Goal: Task Accomplishment & Management: Manage account settings

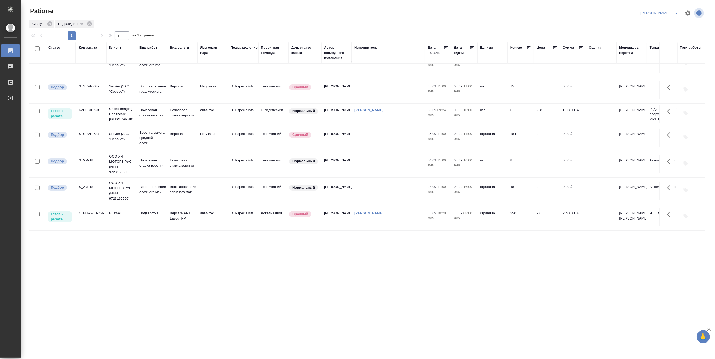
scroll to position [18, 0]
click at [194, 211] on p "Верстка PPT / Layout PPT" at bounding box center [182, 216] width 25 height 10
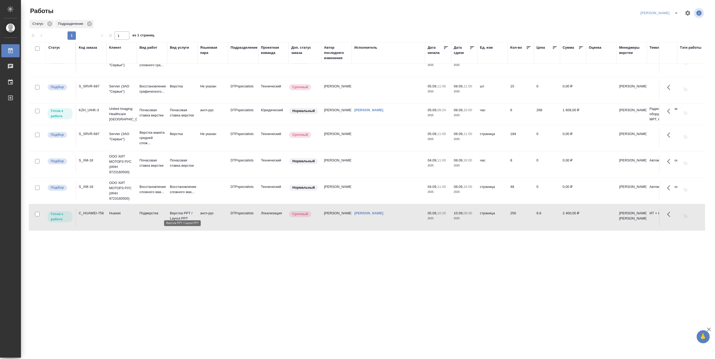
click at [194, 211] on p "Верстка PPT / Layout PPT" at bounding box center [182, 216] width 25 height 10
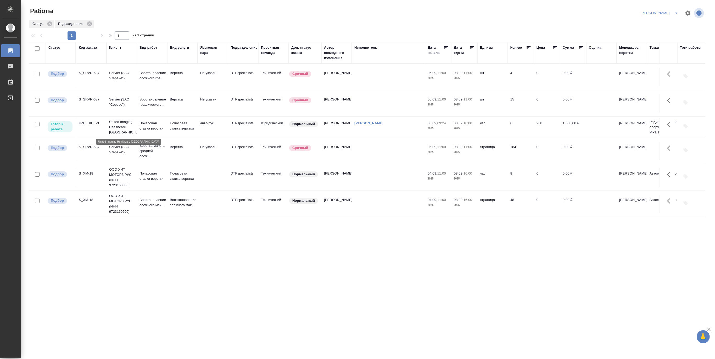
click at [118, 128] on p "United Imaging Healthcare Kazakhstan" at bounding box center [121, 127] width 25 height 16
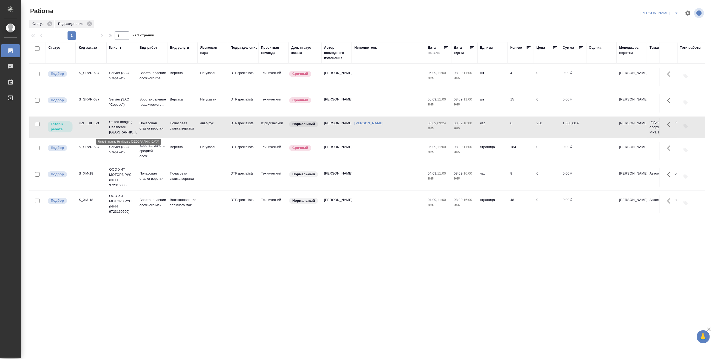
click at [118, 128] on p "United Imaging Healthcare Kazakhstan" at bounding box center [121, 127] width 25 height 16
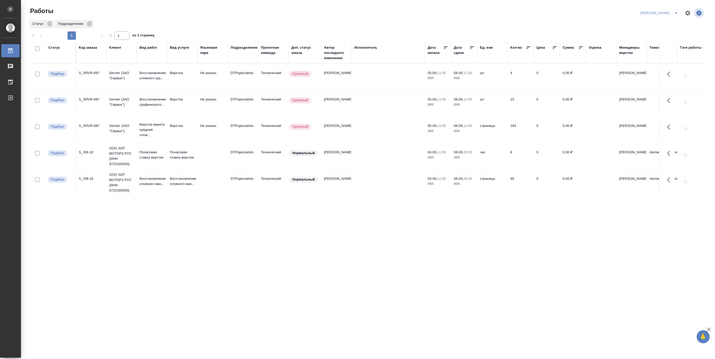
click at [160, 211] on div "Статус Код заказа Клиент Вид работ Вид услуги Языковая пара Подразделение Проек…" at bounding box center [367, 136] width 676 height 188
click at [147, 181] on p "Восстановление сложного мак..." at bounding box center [151, 181] width 25 height 10
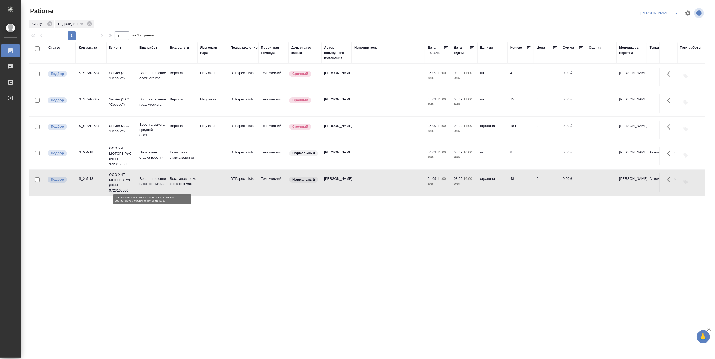
click at [147, 181] on p "Восстановление сложного мак..." at bounding box center [151, 181] width 25 height 10
click at [152, 131] on p "Верстка макета средней слож..." at bounding box center [151, 130] width 25 height 16
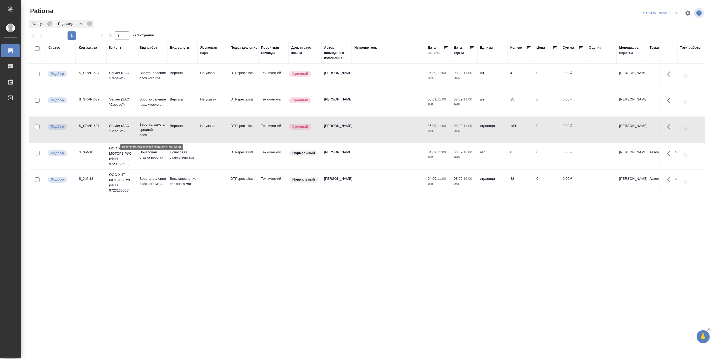
click at [152, 131] on p "Верстка макета средней слож..." at bounding box center [151, 130] width 25 height 16
click at [626, 11] on icon "split button" at bounding box center [676, 13] width 6 height 6
click at [626, 37] on li "Ждемс" at bounding box center [656, 40] width 50 height 8
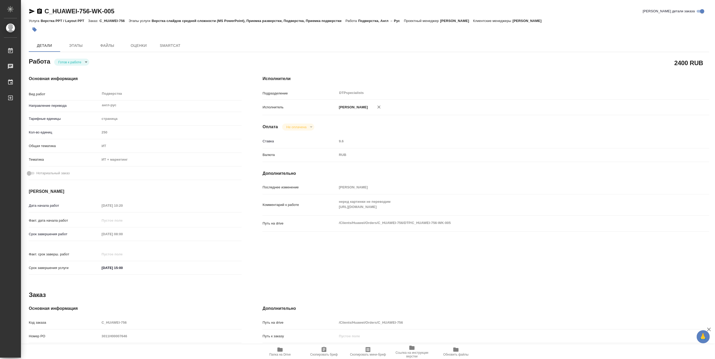
type textarea "x"
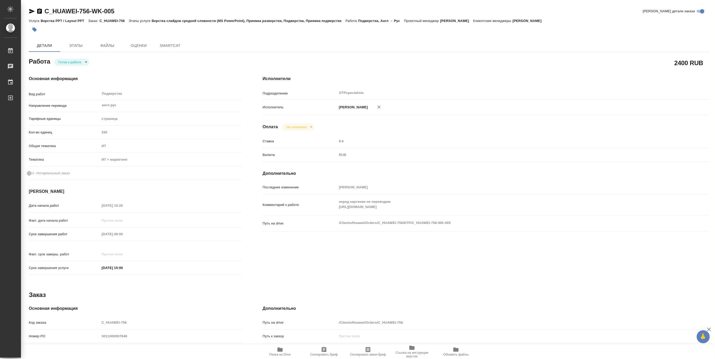
type textarea "x"
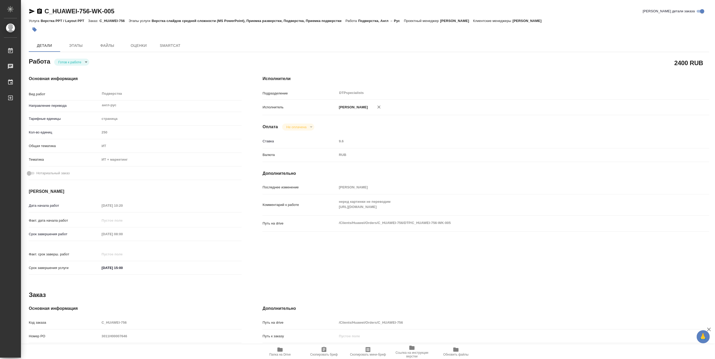
type textarea "x"
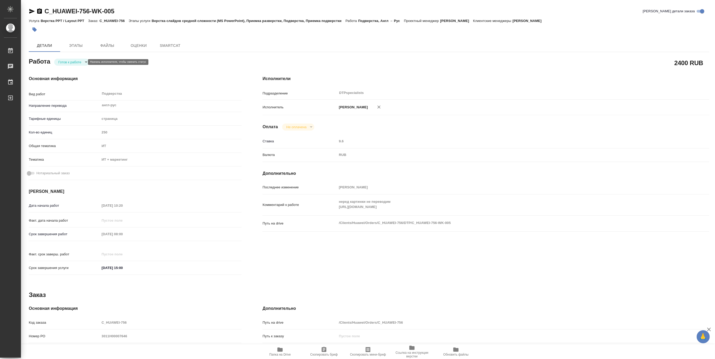
type textarea "x"
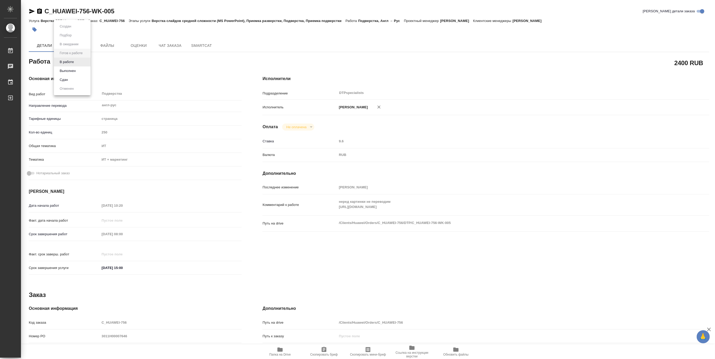
click at [70, 63] on body "🙏 .cls-1 fill:#fff; AWATERA Matveeva Maria Работы Чаты График Выйти C_HUAWEI-75…" at bounding box center [357, 179] width 715 height 359
click at [65, 63] on button "В работе" at bounding box center [66, 62] width 17 height 6
type textarea "x"
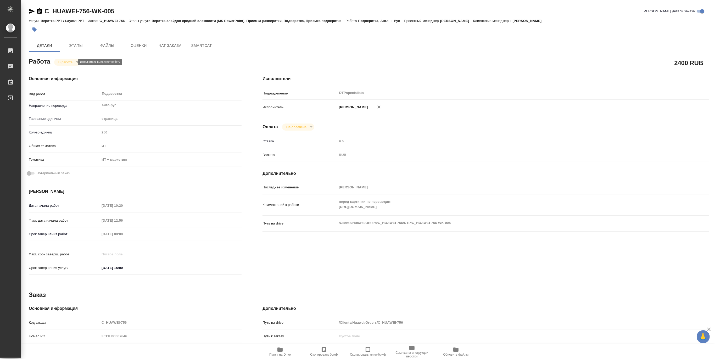
type textarea "x"
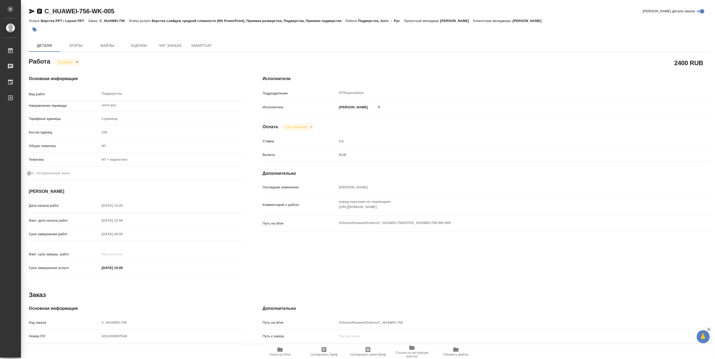
type textarea "x"
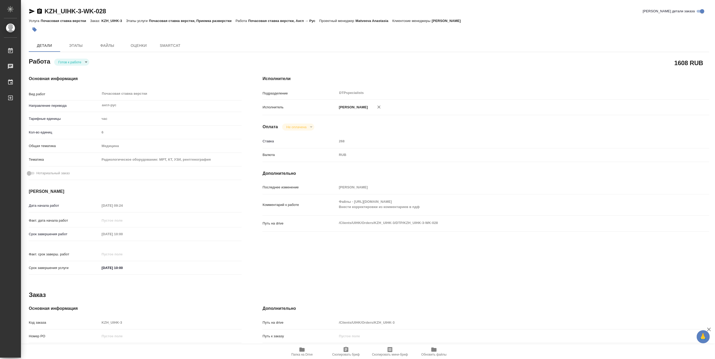
type textarea "x"
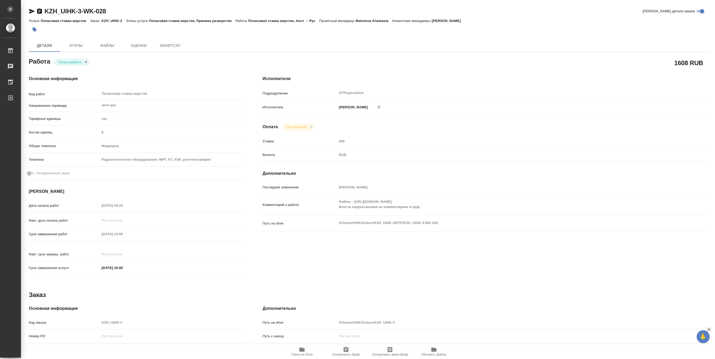
type textarea "x"
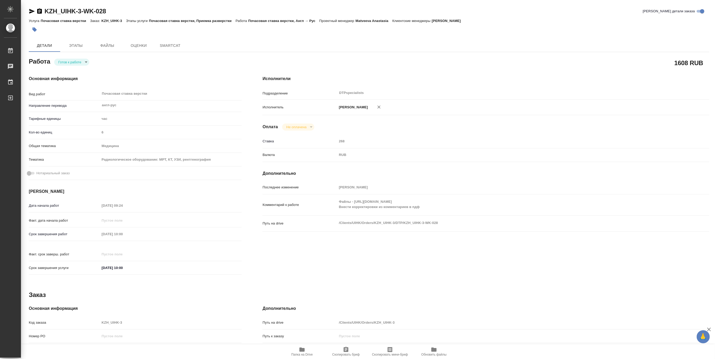
type textarea "x"
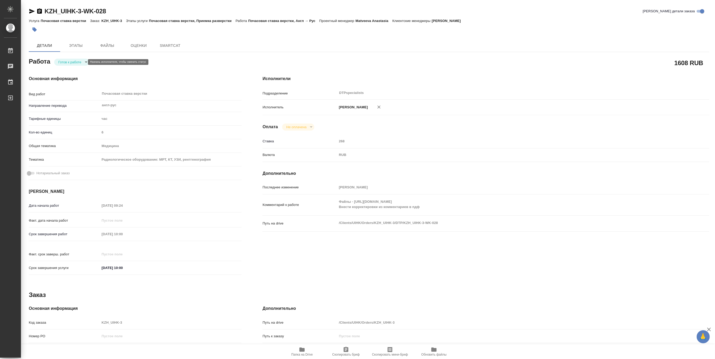
click at [70, 62] on body "🙏 .cls-1 fill:#fff; AWATERA Matveeva Maria Работы Чаты График Выйти KZH_UIHK-3-…" at bounding box center [357, 179] width 715 height 359
type textarea "x"
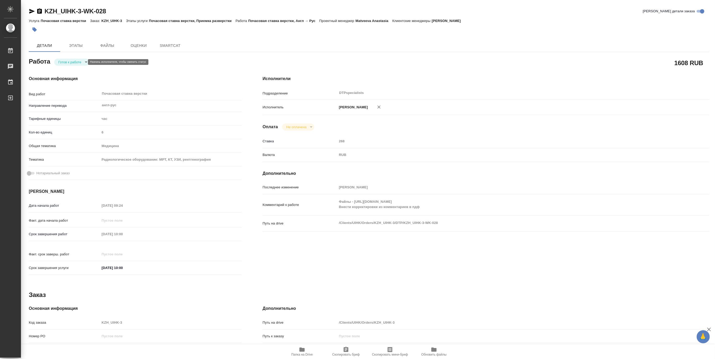
type textarea "x"
click at [67, 62] on button "В работе" at bounding box center [66, 62] width 17 height 6
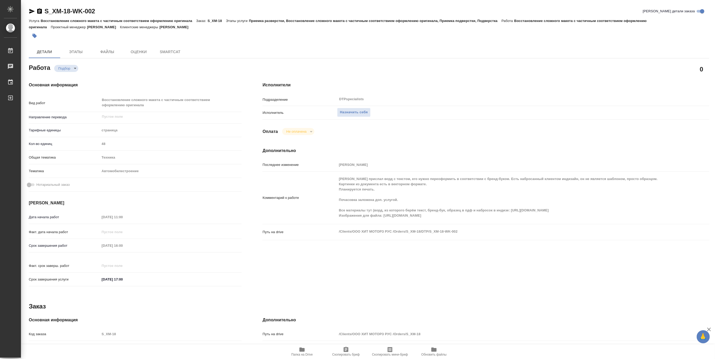
type textarea "x"
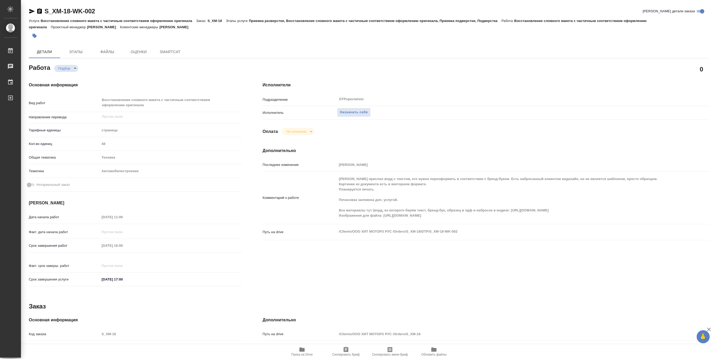
type textarea "x"
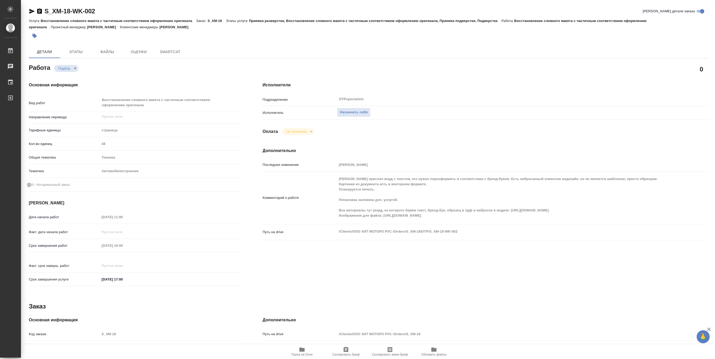
type textarea "x"
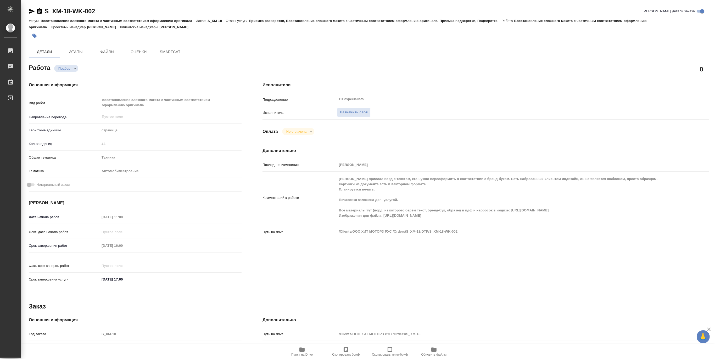
type textarea "x"
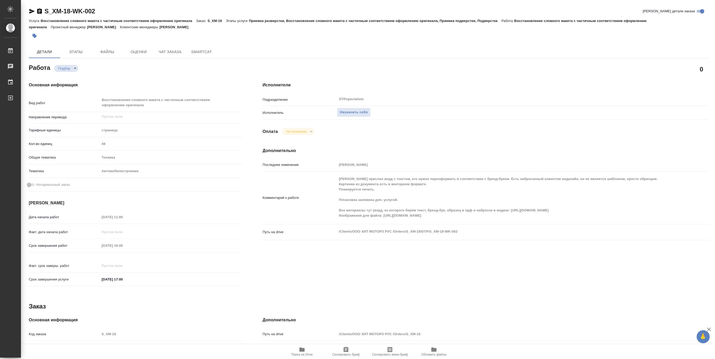
type textarea "x"
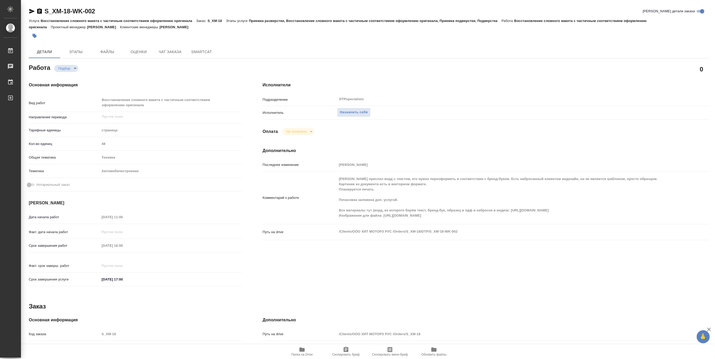
type textarea "x"
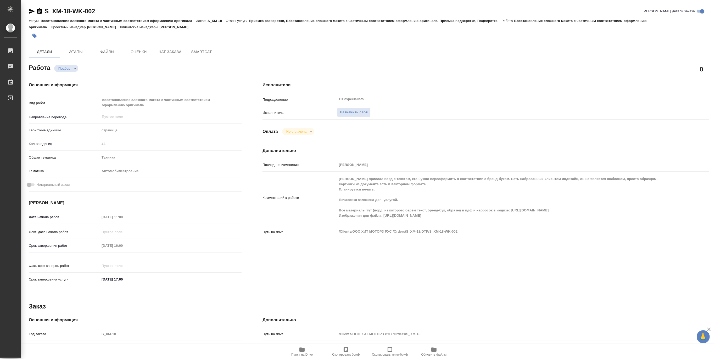
click at [306, 349] on span "Папка на Drive" at bounding box center [302, 351] width 38 height 10
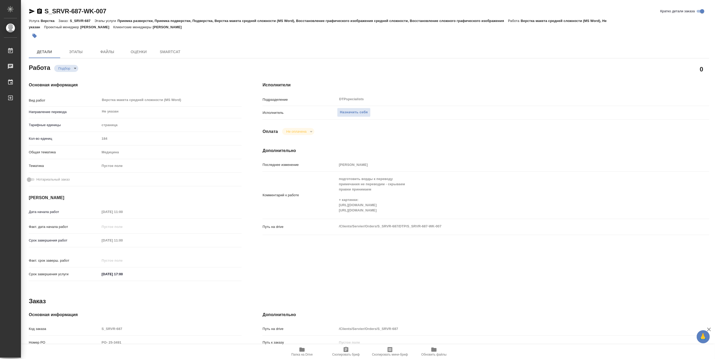
type textarea "x"
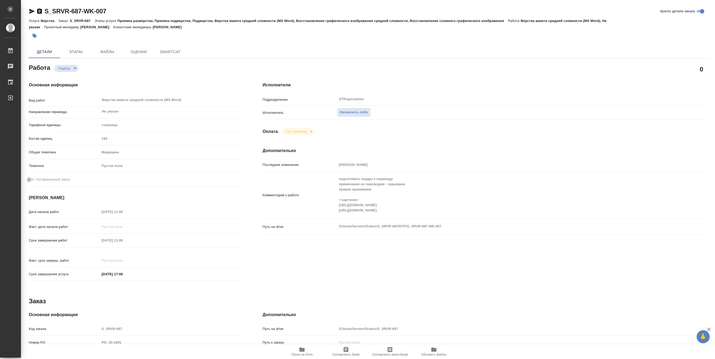
type textarea "x"
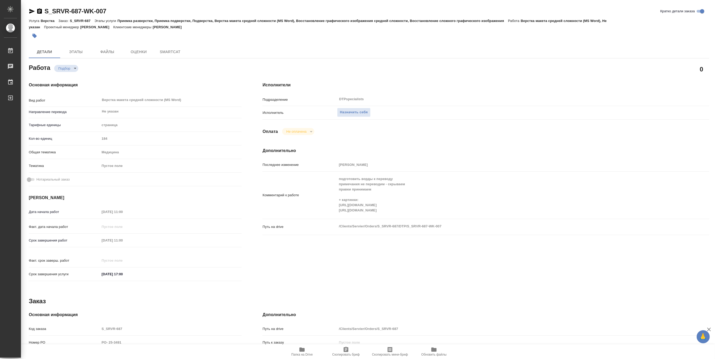
type textarea "x"
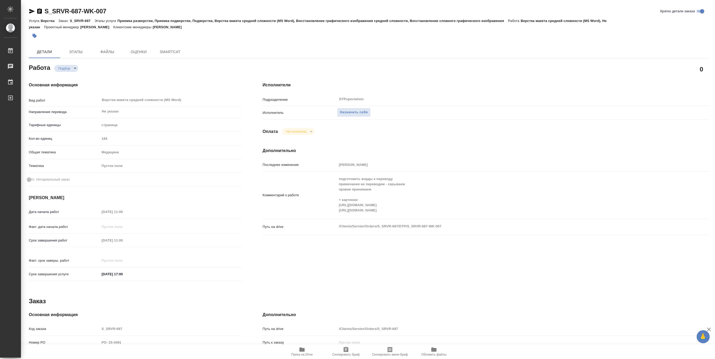
type textarea "x"
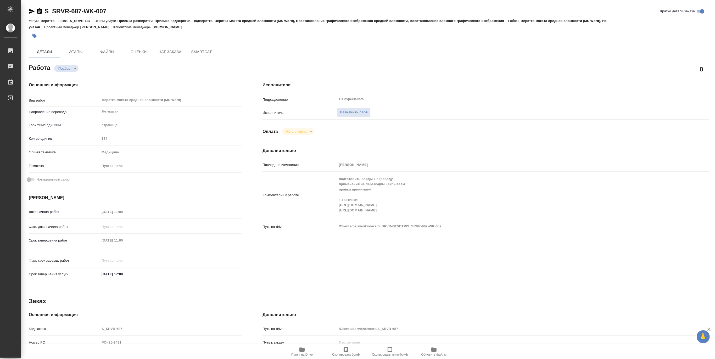
type textarea "x"
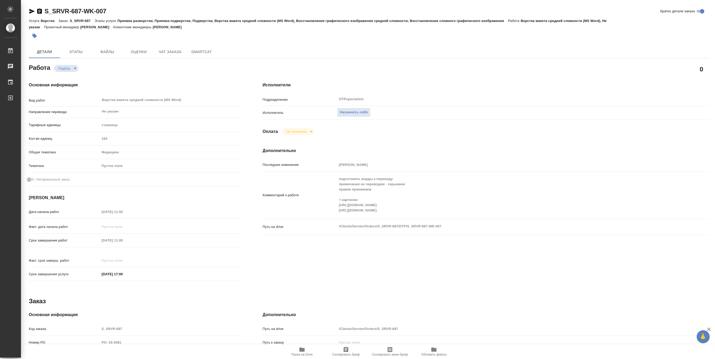
type textarea "x"
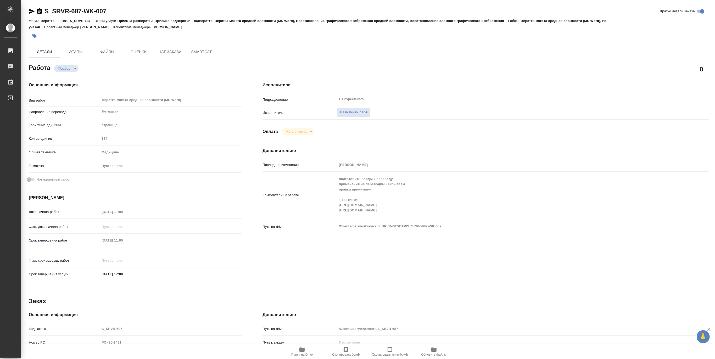
click at [304, 353] on span "Папка на Drive" at bounding box center [301, 355] width 21 height 4
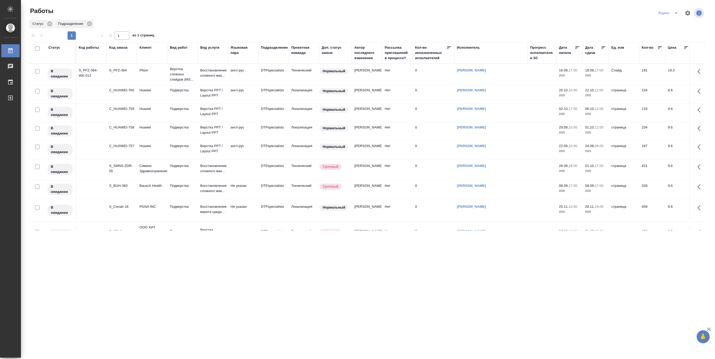
click at [675, 11] on icon "split button" at bounding box center [676, 13] width 6 height 6
click at [669, 38] on li "[PERSON_NAME]" at bounding box center [671, 40] width 50 height 8
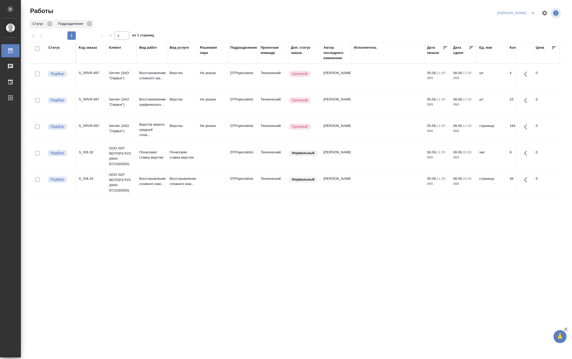
click at [137, 186] on td "Восстановление сложного мак..." at bounding box center [152, 182] width 30 height 18
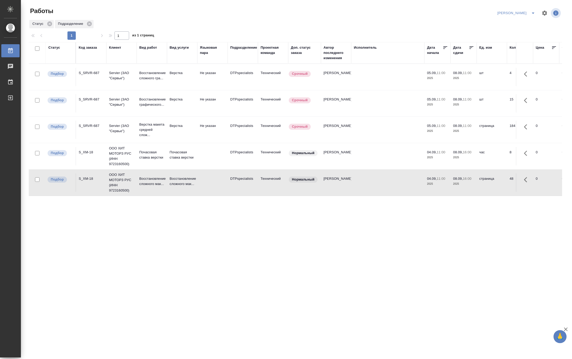
click at [137, 186] on td "Восстановление сложного мак..." at bounding box center [152, 182] width 30 height 18
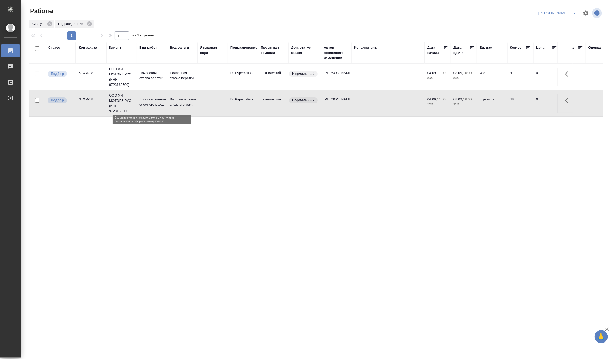
click at [143, 104] on p "Восстановление сложного мак..." at bounding box center [151, 102] width 25 height 10
click at [174, 73] on p "Почасовая ставка верстки" at bounding box center [182, 75] width 25 height 10
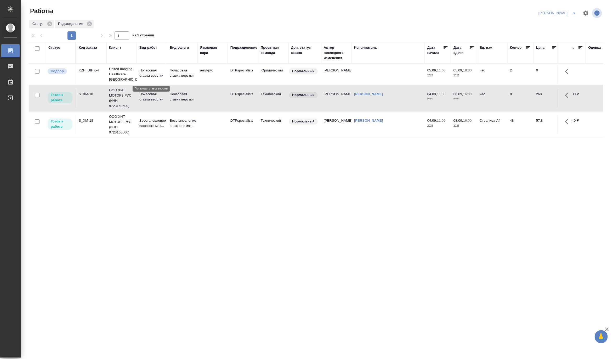
click at [163, 76] on p "Почасовая ставка верстки" at bounding box center [151, 73] width 25 height 10
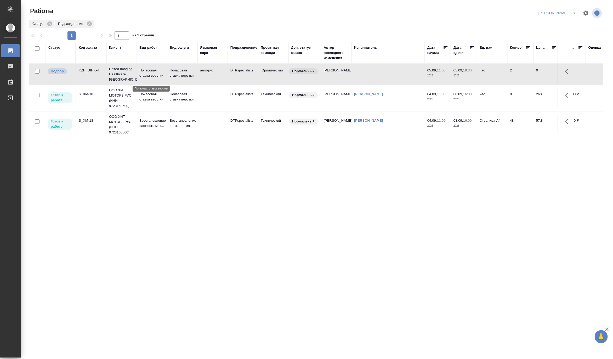
click at [163, 76] on p "Почасовая ставка верстки" at bounding box center [151, 73] width 25 height 10
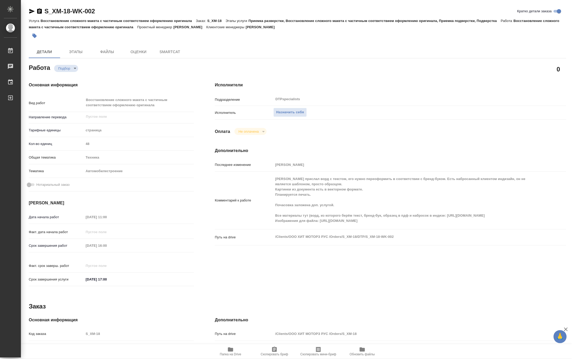
type textarea "x"
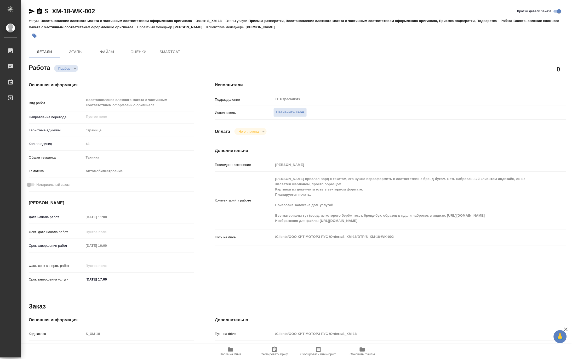
type textarea "x"
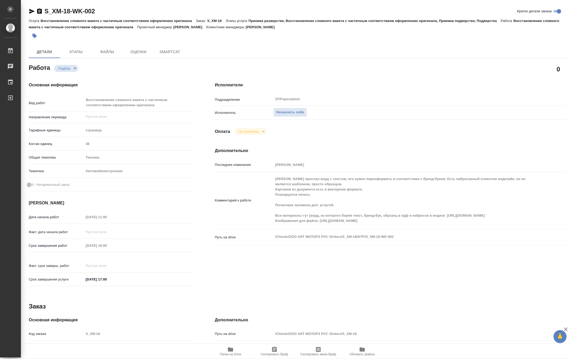
type textarea "x"
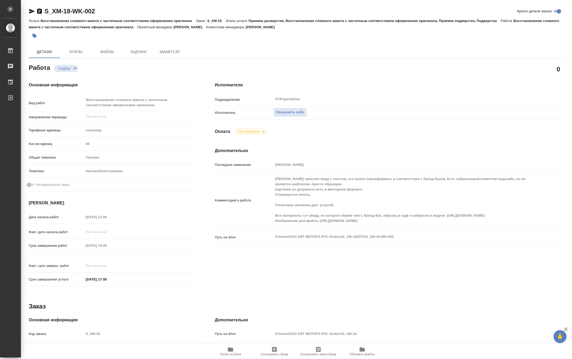
type textarea "x"
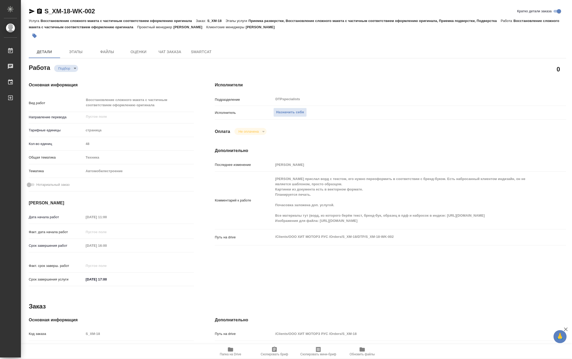
click at [226, 352] on span "Папка на Drive" at bounding box center [231, 351] width 38 height 10
type textarea "x"
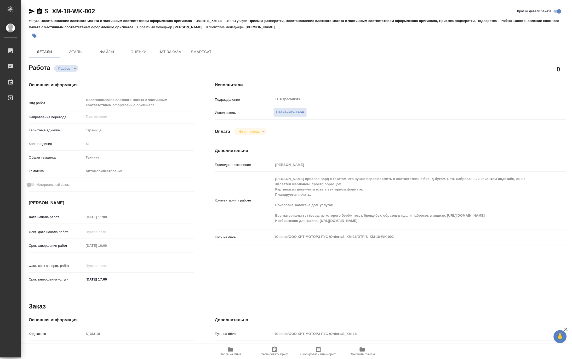
type textarea "x"
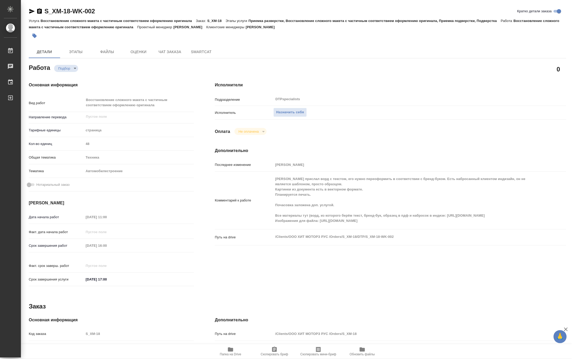
type textarea "x"
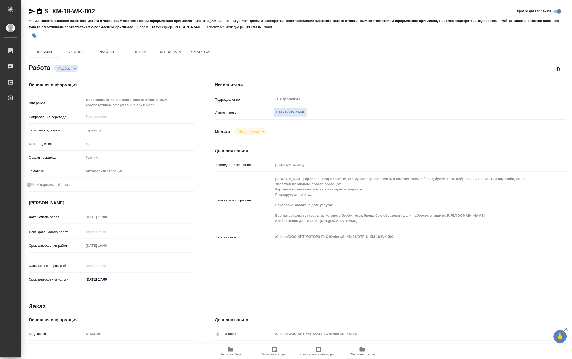
type textarea "x"
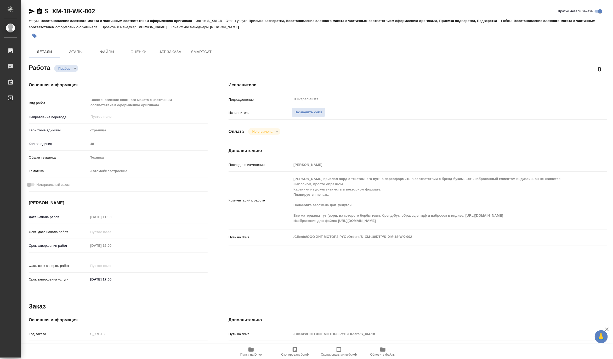
type textarea "x"
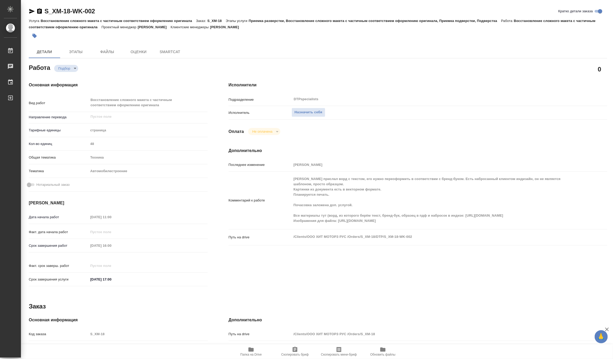
type textarea "x"
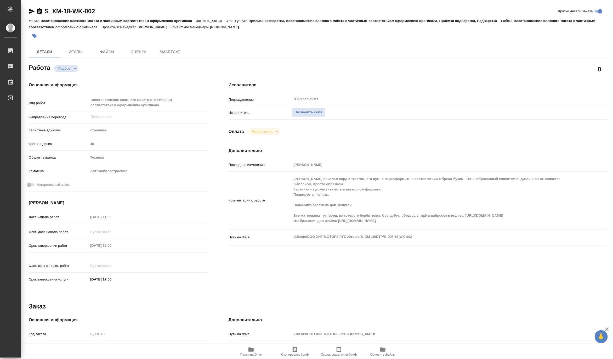
type textarea "x"
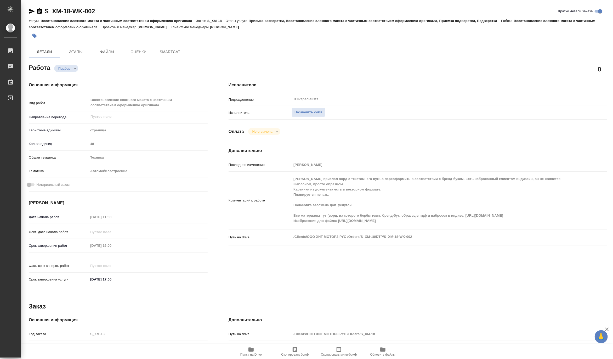
type textarea "x"
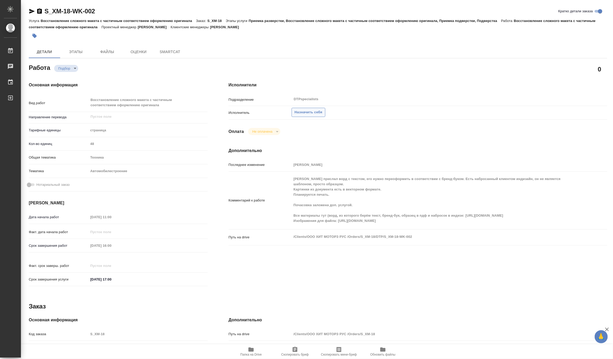
type textarea "x"
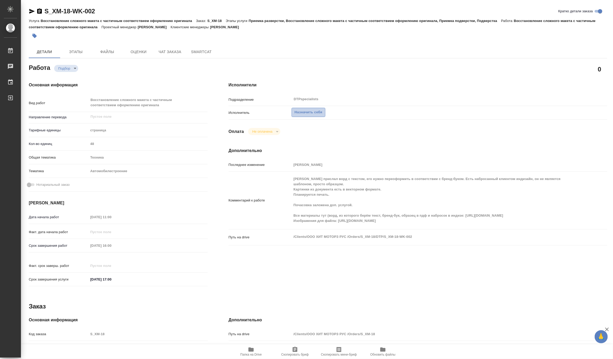
click at [307, 113] on span "Назначить себя" at bounding box center [308, 112] width 28 height 6
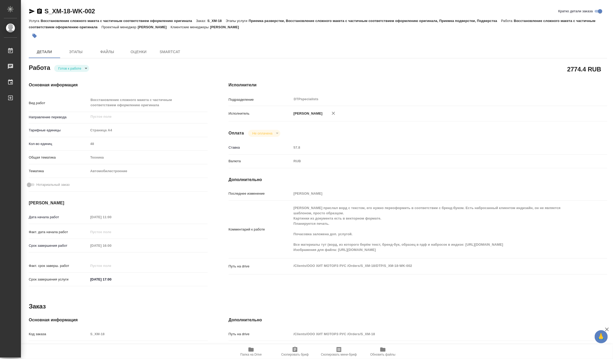
type textarea "x"
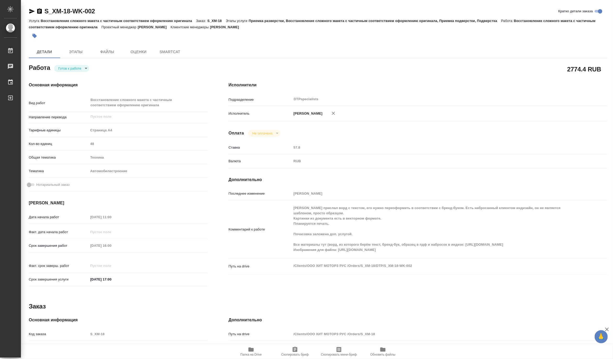
type textarea "x"
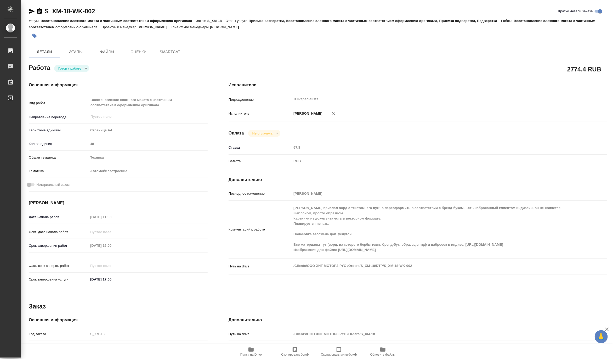
type textarea "x"
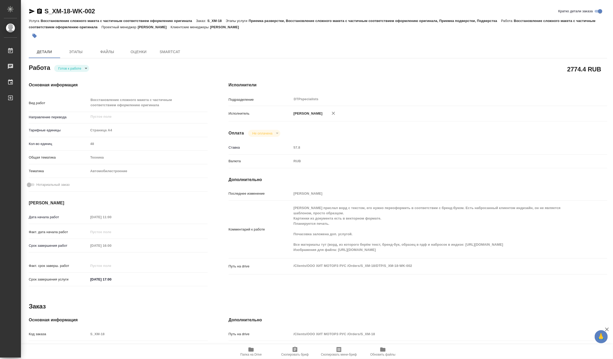
type textarea "x"
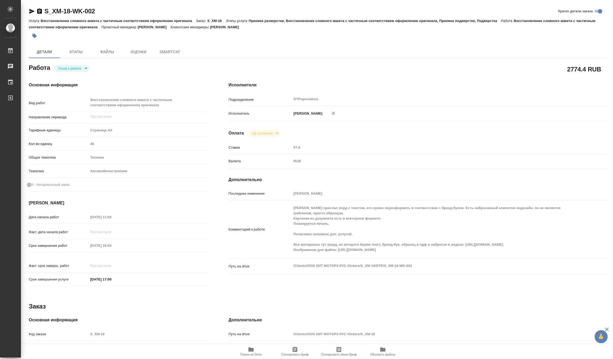
type textarea "x"
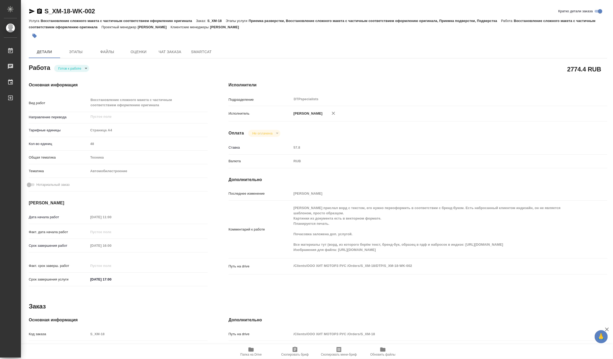
type textarea "x"
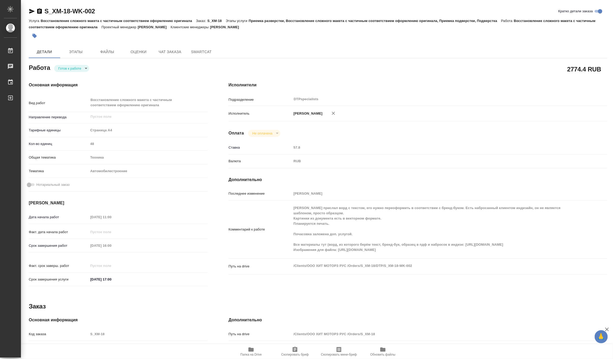
type textarea "x"
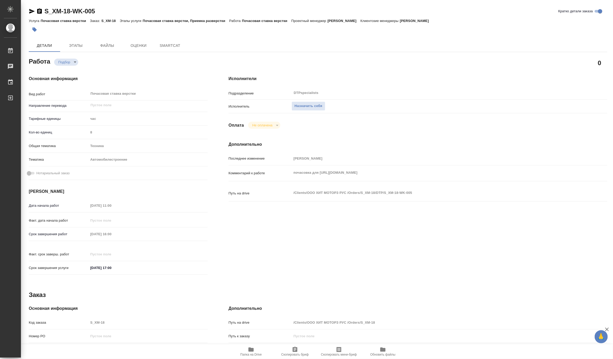
type textarea "x"
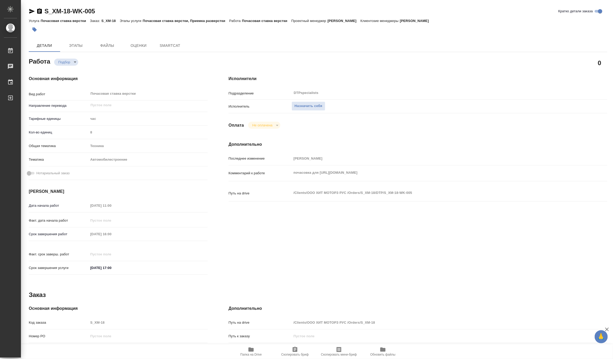
type textarea "x"
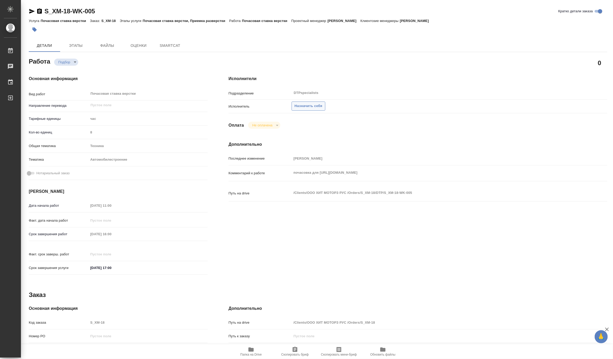
type textarea "x"
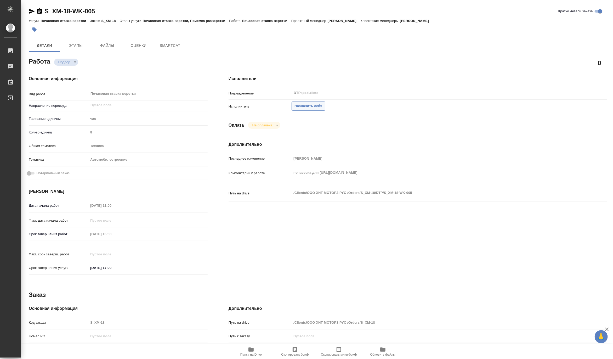
click at [304, 106] on span "Назначить себя" at bounding box center [308, 106] width 28 height 6
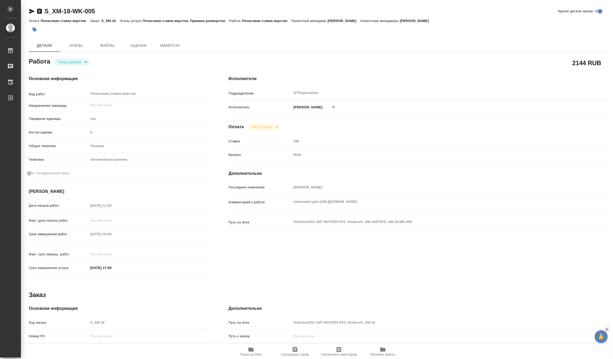
type textarea "x"
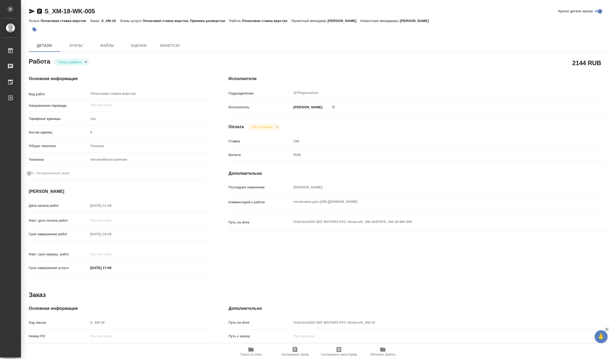
type textarea "x"
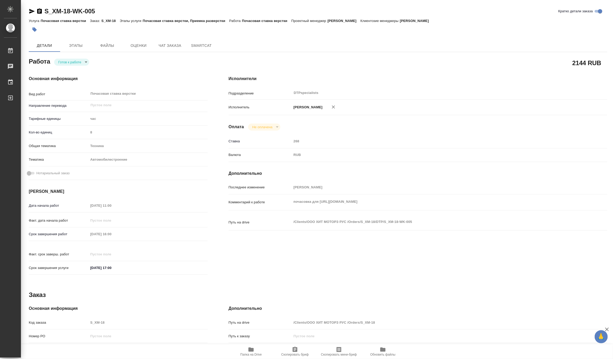
type textarea "x"
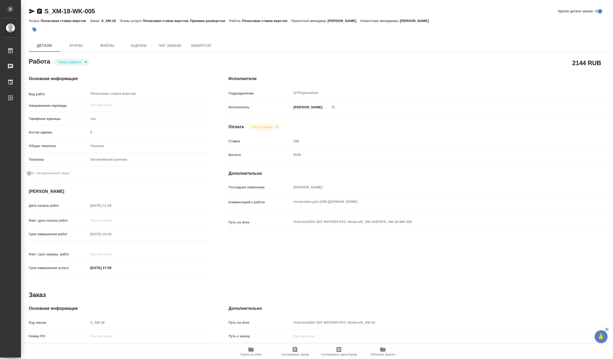
type textarea "x"
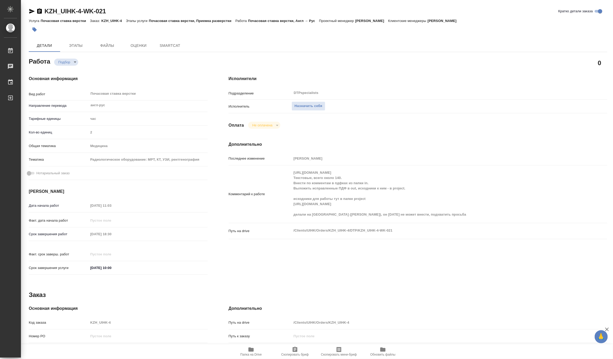
type textarea "x"
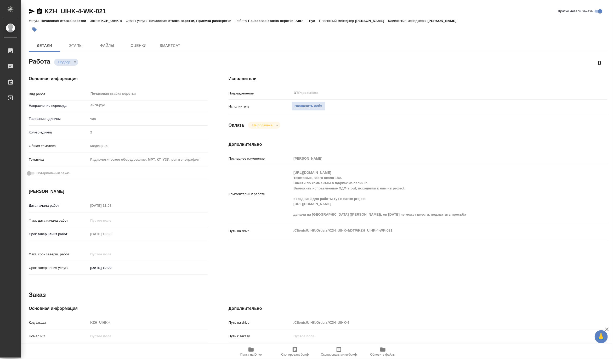
type textarea "x"
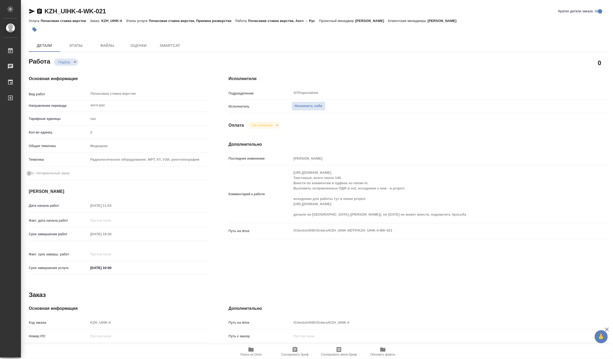
type textarea "x"
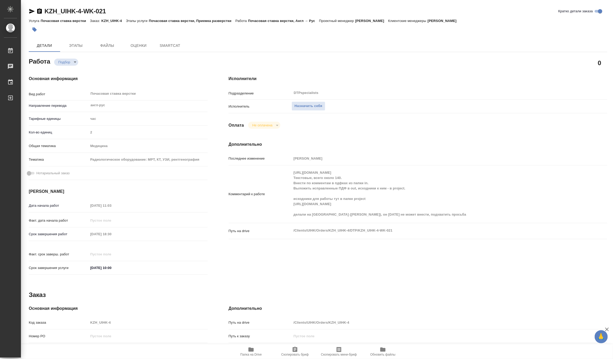
type textarea "x"
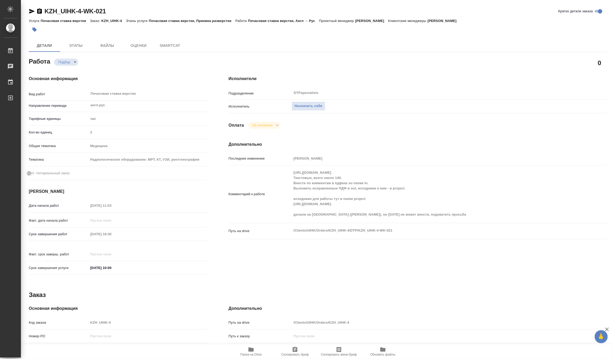
type textarea "x"
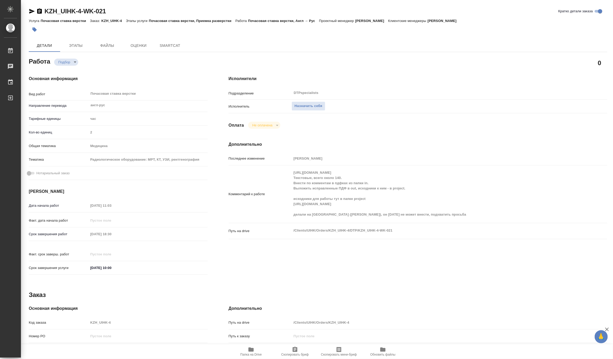
type textarea "x"
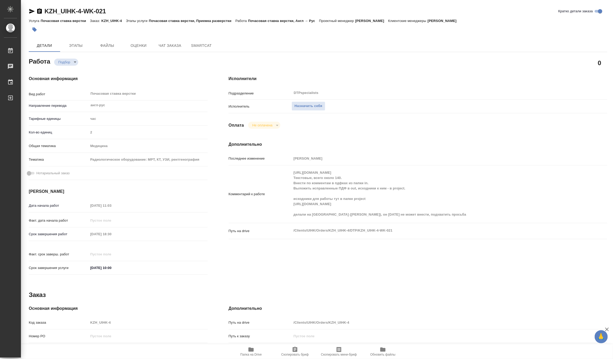
type textarea "x"
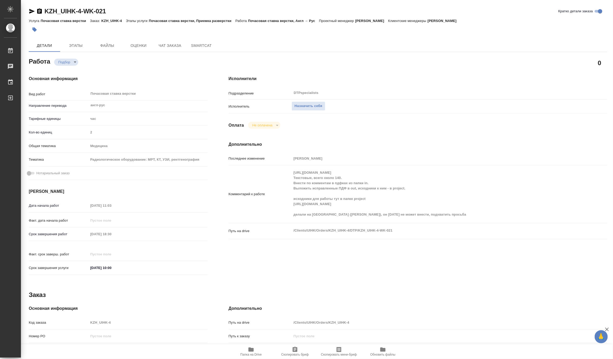
type textarea "x"
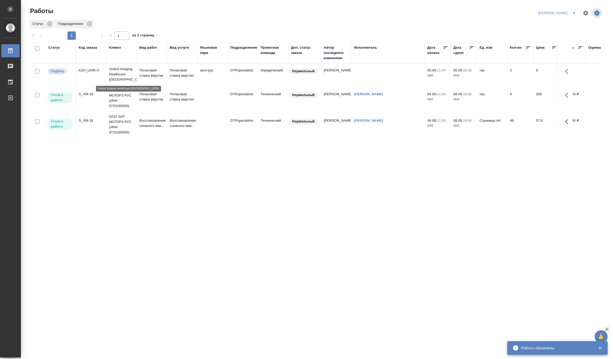
click at [132, 73] on p "United Imaging Healthcare [GEOGRAPHIC_DATA]" at bounding box center [121, 74] width 25 height 16
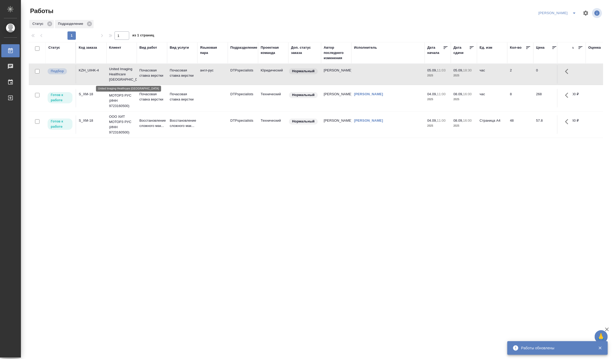
click at [132, 73] on p "United Imaging Healthcare [GEOGRAPHIC_DATA]" at bounding box center [121, 74] width 25 height 16
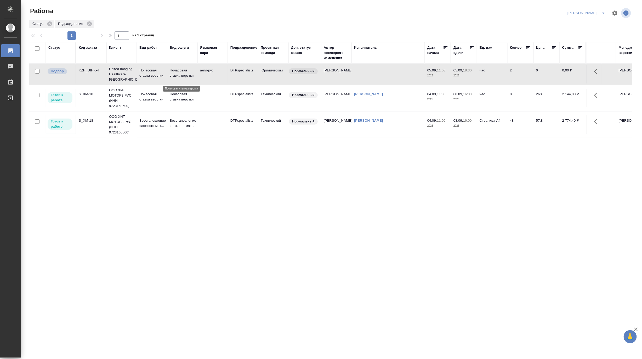
click at [179, 70] on p "Почасовая ставка верстки" at bounding box center [182, 73] width 25 height 10
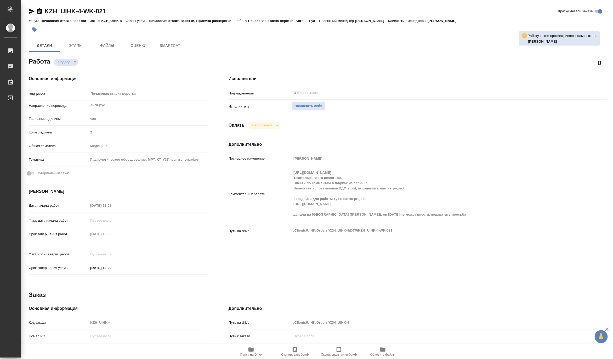
type textarea "x"
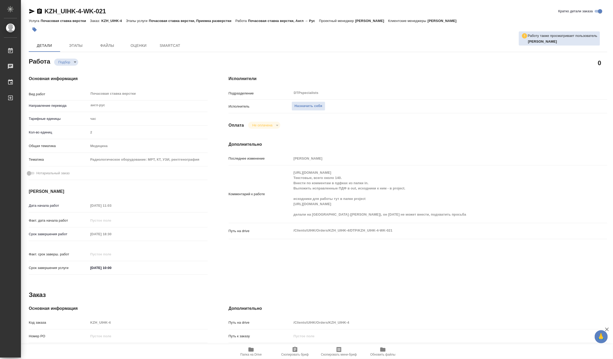
type textarea "x"
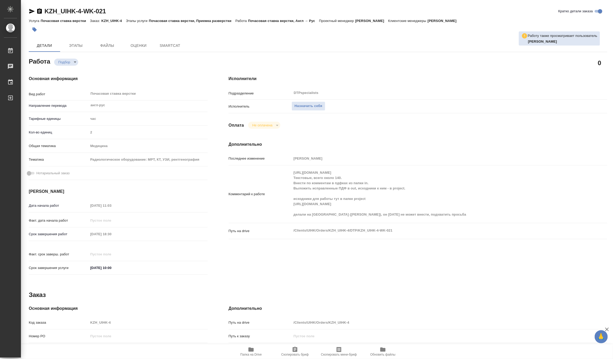
type textarea "x"
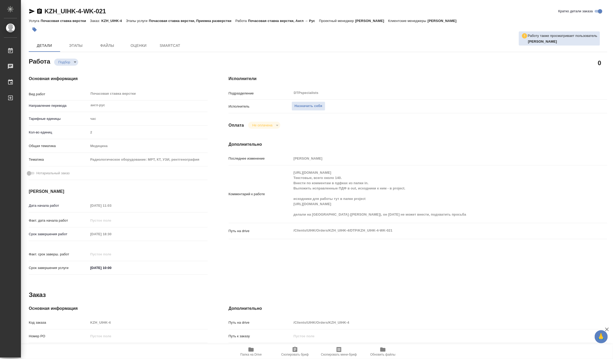
type textarea "x"
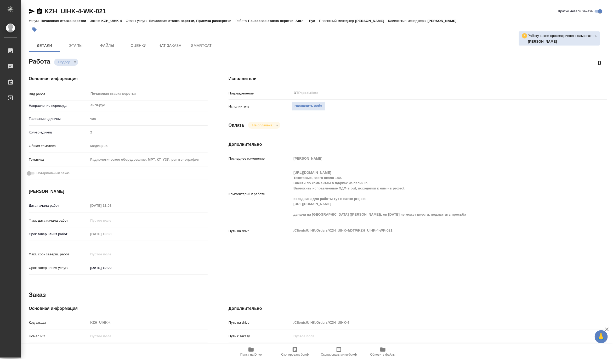
type textarea "x"
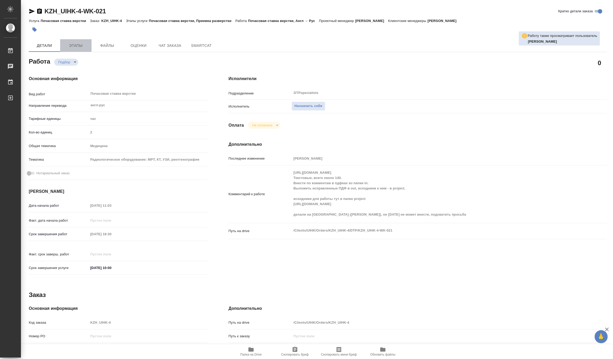
click at [77, 47] on span "Этапы" at bounding box center [75, 45] width 25 height 7
type textarea "x"
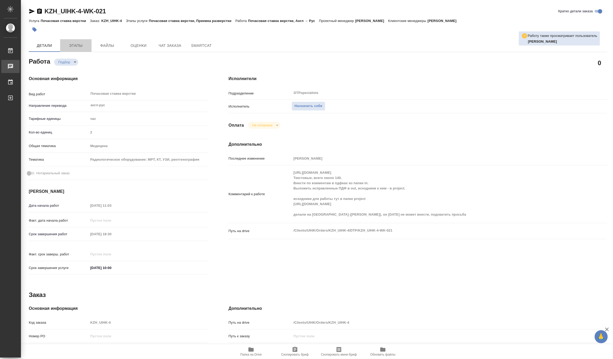
type textarea "x"
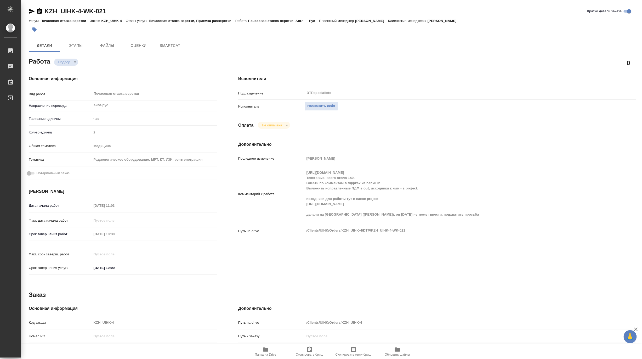
type textarea "x"
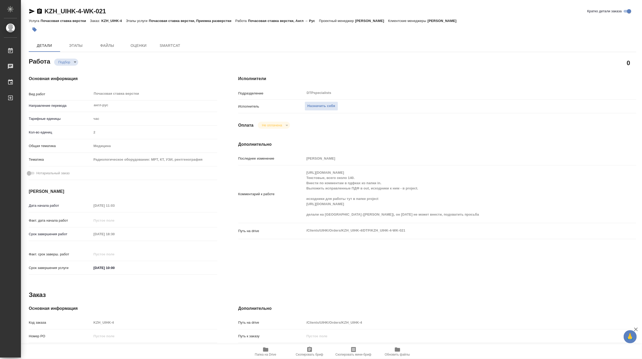
type textarea "x"
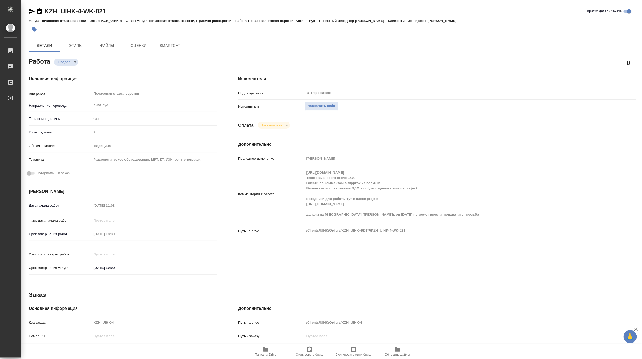
type textarea "x"
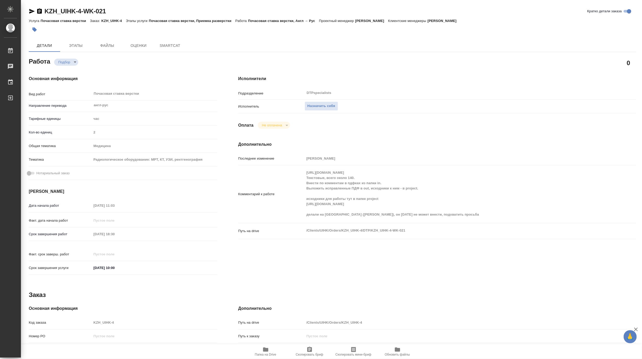
type textarea "x"
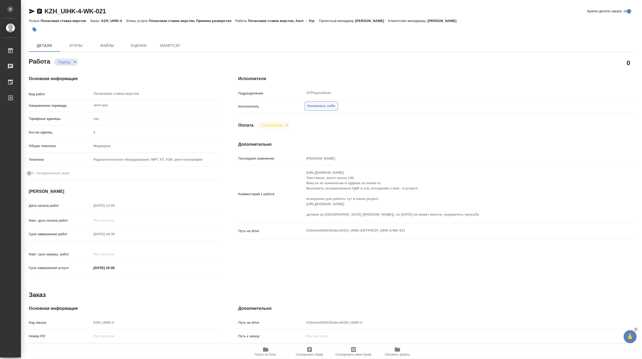
type textarea "x"
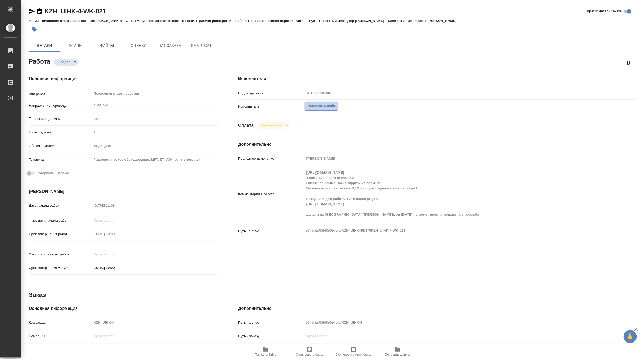
click at [325, 107] on span "Назначить себя" at bounding box center [322, 106] width 28 height 6
type textarea "x"
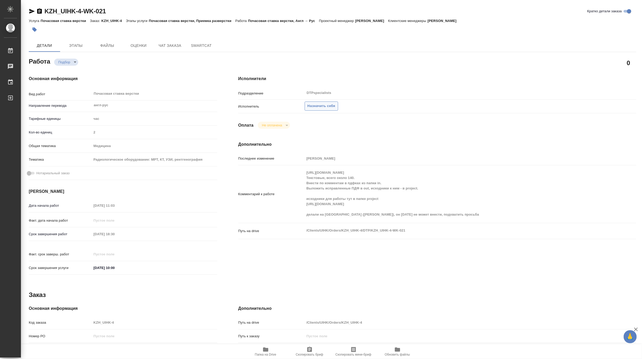
type textarea "x"
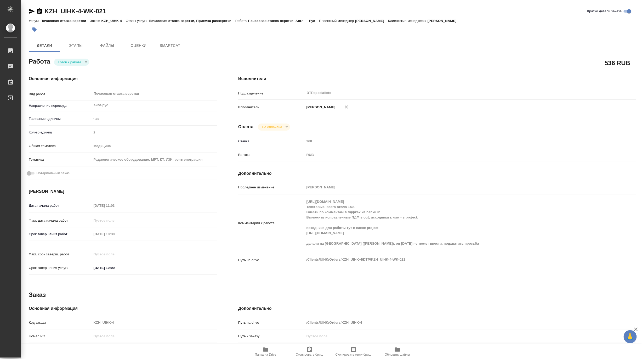
type textarea "x"
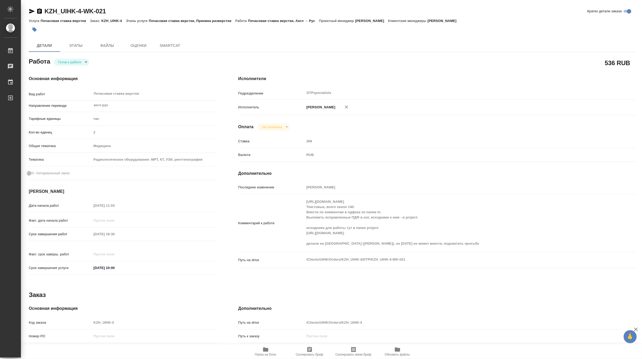
type textarea "x"
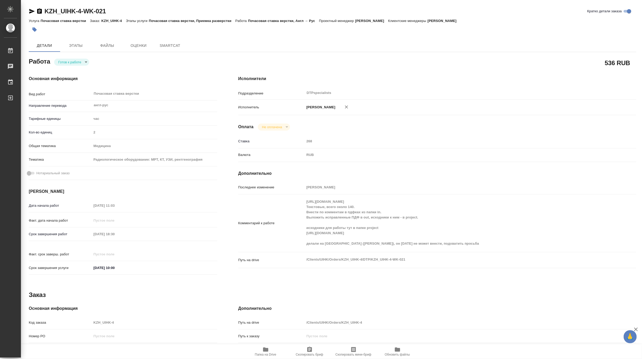
type textarea "x"
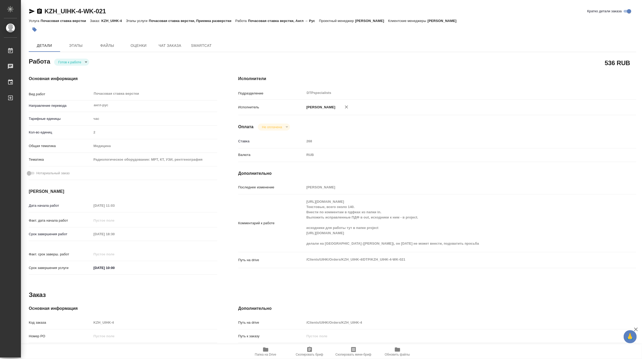
type textarea "x"
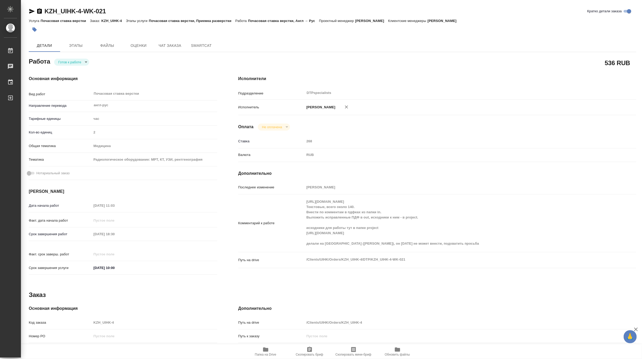
type textarea "x"
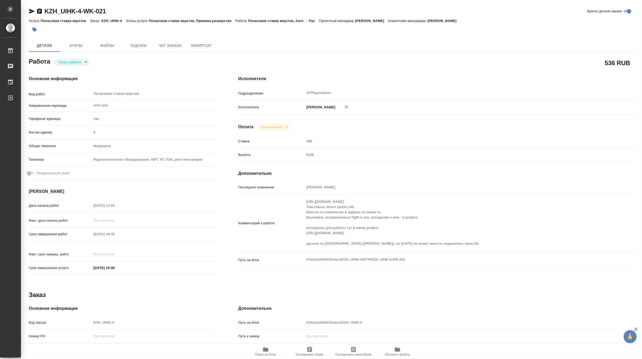
click at [64, 62] on body "🙏 .cls-1 fill:#fff; AWATERA Matveeva Maria Работы 0 Чаты График Выйти KZH_UIHK-…" at bounding box center [321, 179] width 642 height 359
click at [62, 62] on button "В работе" at bounding box center [66, 62] width 17 height 6
type textarea "x"
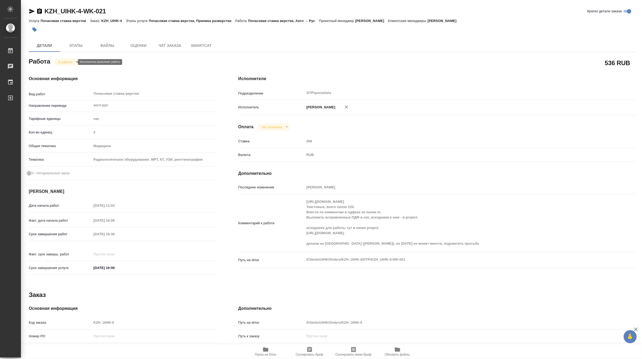
type textarea "x"
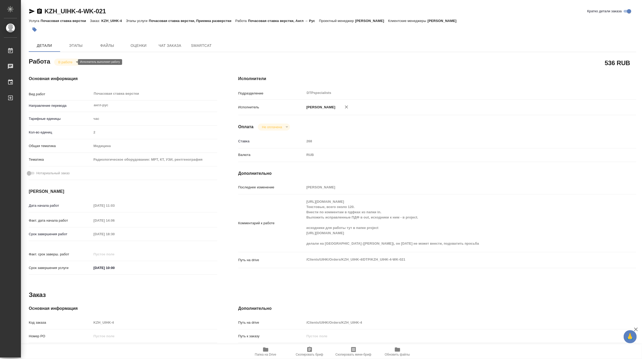
type textarea "x"
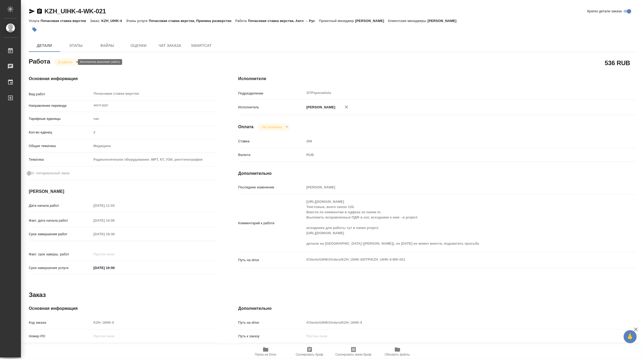
type textarea "x"
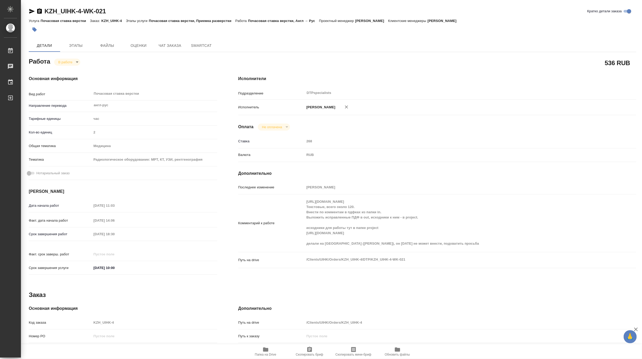
type textarea "x"
click at [299, 208] on div "Комментарий к работе https://drive.awatera.com/s/sjbdZx9kxFpNk3y Текстовые, все…" at bounding box center [437, 222] width 398 height 53
click at [301, 240] on div "Комментарий к работе https://drive.awatera.com/s/sjbdZx9kxFpNk3y Текстовые, все…" at bounding box center [437, 222] width 398 height 53
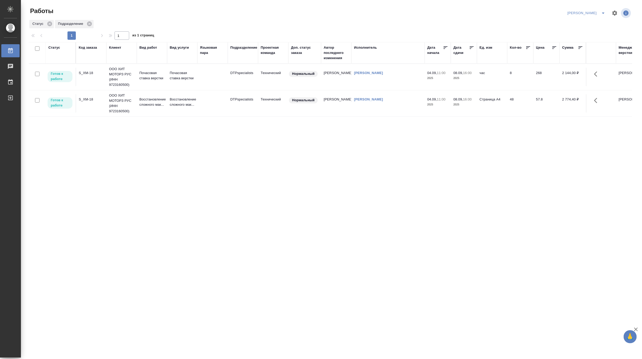
click at [86, 49] on div "Код заказа" at bounding box center [88, 47] width 18 height 5
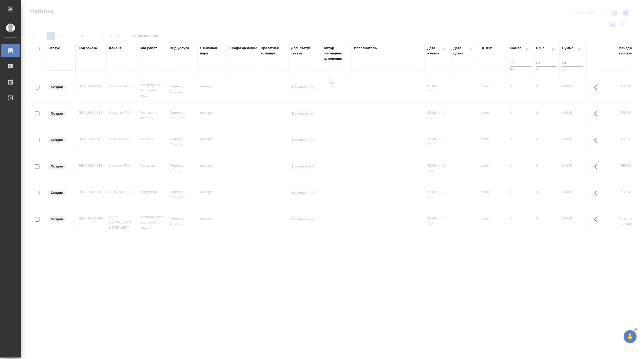
click at [93, 67] on input "text" at bounding box center [91, 67] width 25 height 7
paste input "KZH_UIHK-4"
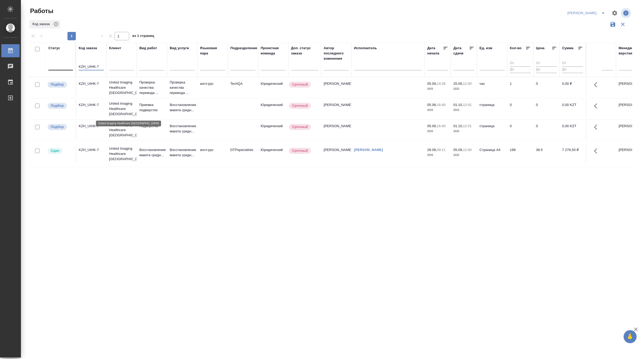
type input "KZH_UIHK-7"
click at [120, 111] on p "United Imaging Healthcare Kazakhstan" at bounding box center [121, 109] width 25 height 16
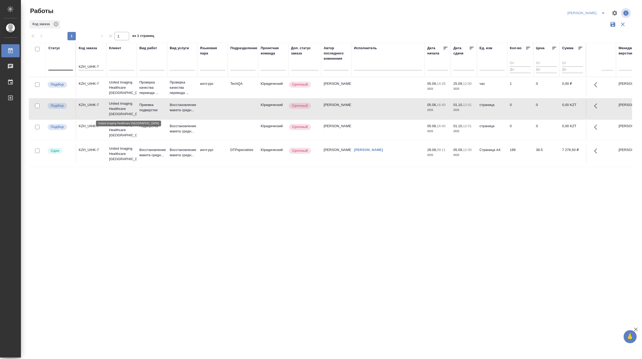
click at [120, 111] on p "United Imaging Healthcare Kazakhstan" at bounding box center [121, 109] width 25 height 16
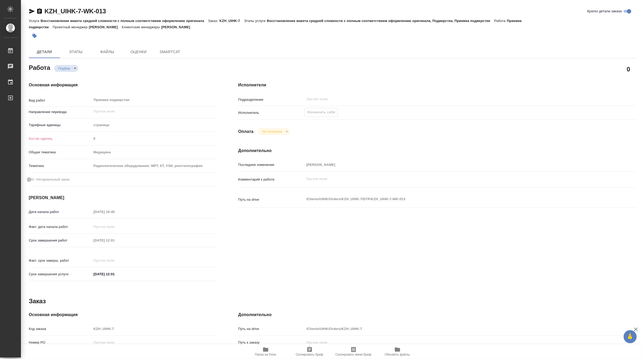
type textarea "x"
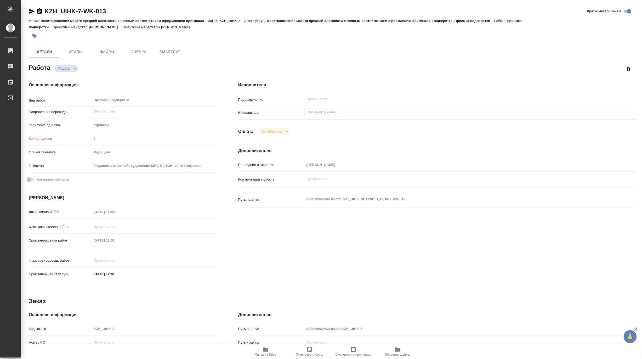
type textarea "x"
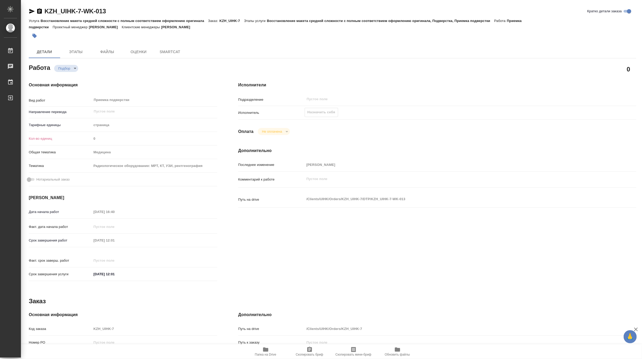
type textarea "x"
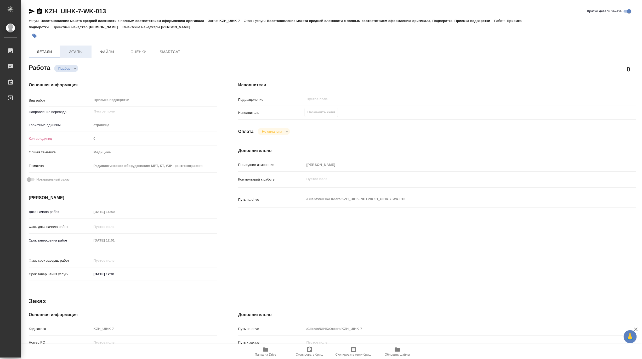
click at [76, 48] on button "Этапы" at bounding box center [75, 52] width 31 height 13
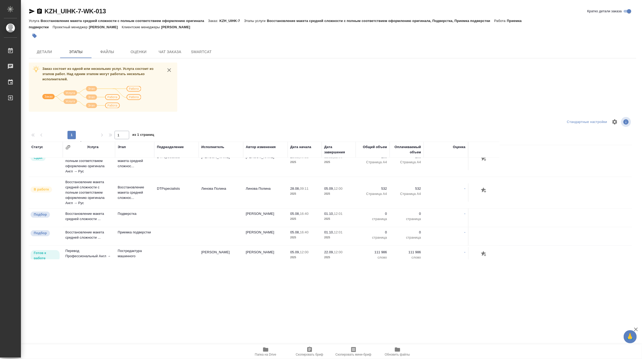
scroll to position [116, 0]
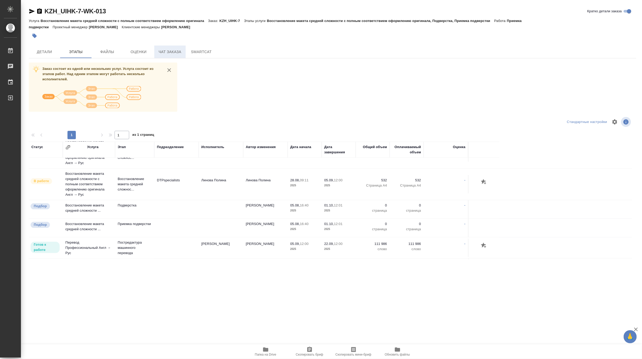
click at [165, 49] on span "Чат заказа" at bounding box center [169, 52] width 25 height 7
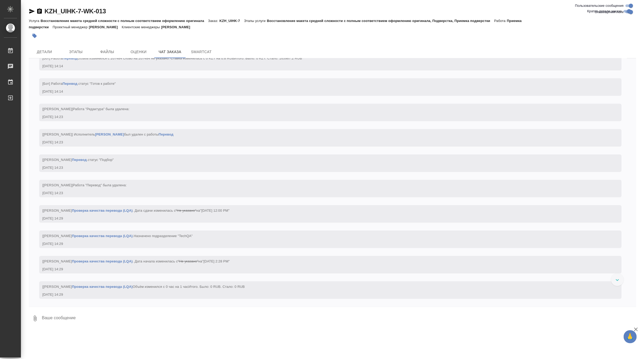
scroll to position [5631, 0]
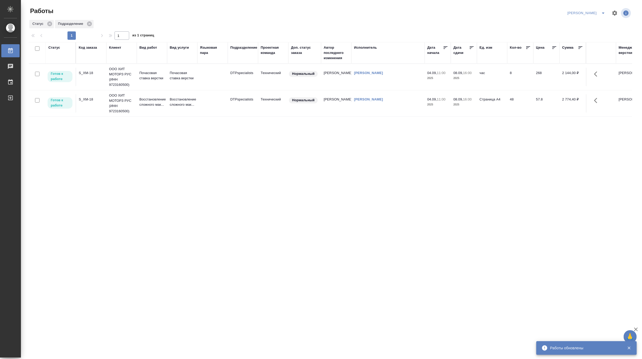
click at [88, 47] on div "Код заказа" at bounding box center [88, 47] width 18 height 5
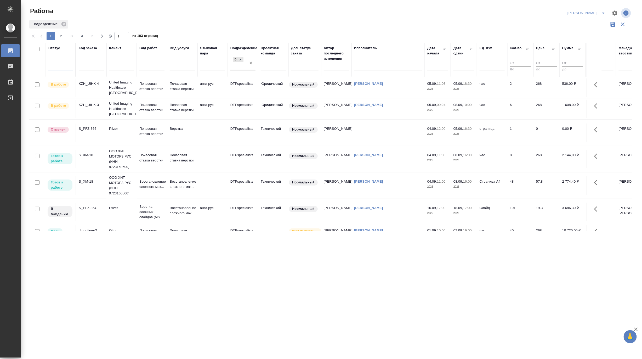
drag, startPoint x: 252, startPoint y: 64, endPoint x: 190, endPoint y: 67, distance: 61.3
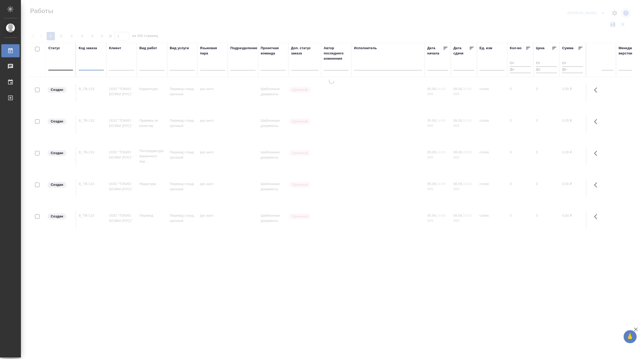
click at [91, 66] on input "text" at bounding box center [91, 67] width 25 height 7
paste input "S_T-OP-C-24996"
type input "S_T-OP-C-24996"
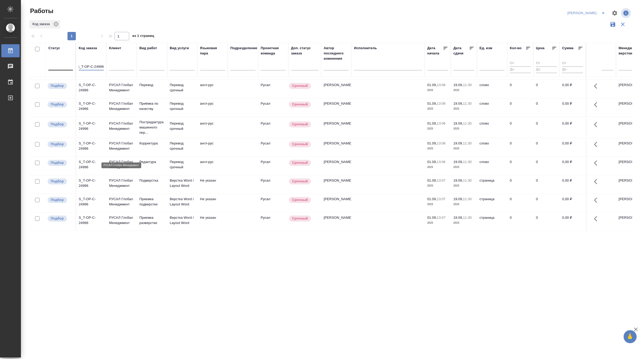
scroll to position [0, 0]
click at [124, 159] on p "РУСАЛ Глобал Менеджмент" at bounding box center [121, 164] width 25 height 10
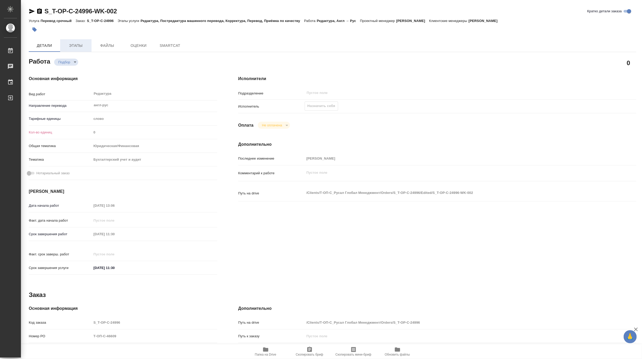
type textarea "x"
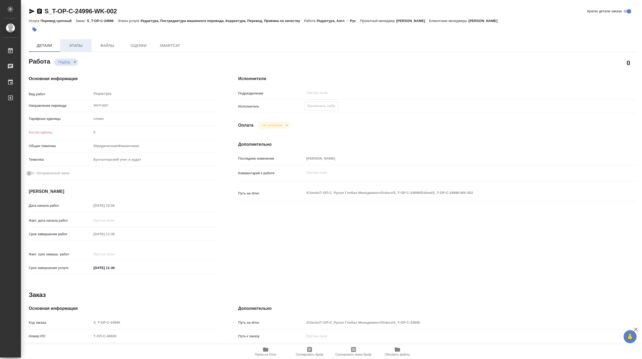
type textarea "x"
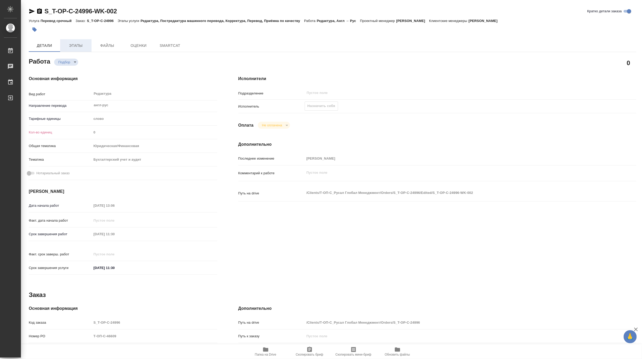
type textarea "x"
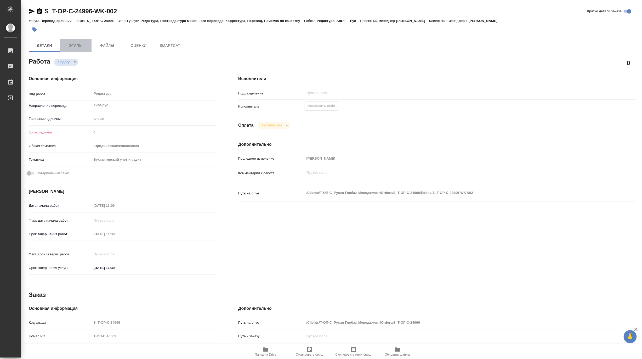
click at [72, 47] on span "Этапы" at bounding box center [75, 45] width 25 height 7
type textarea "x"
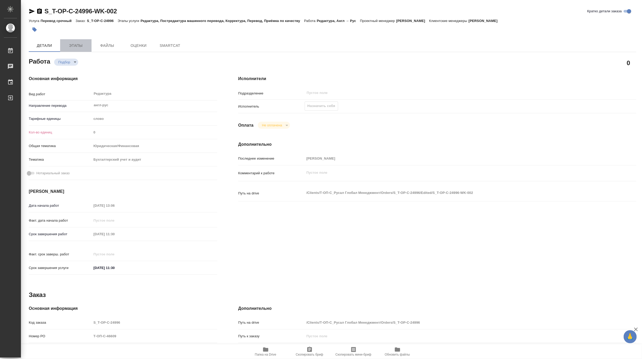
type textarea "x"
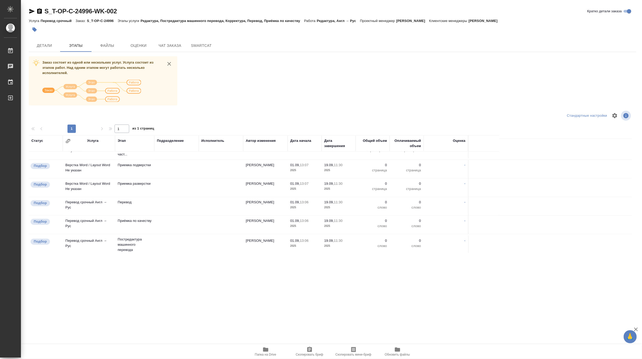
scroll to position [3, 0]
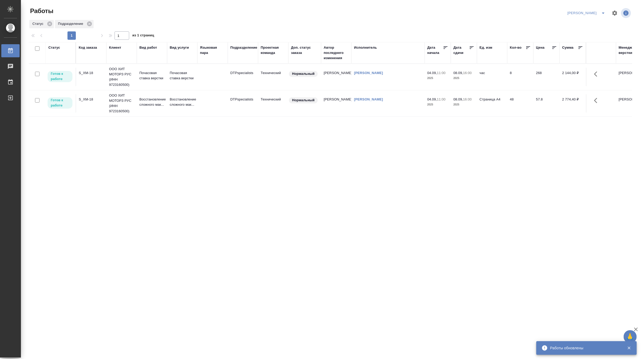
click at [599, 12] on button "split button" at bounding box center [603, 13] width 10 height 8
click at [590, 22] on li "[PERSON_NAME] работе" at bounding box center [584, 23] width 50 height 8
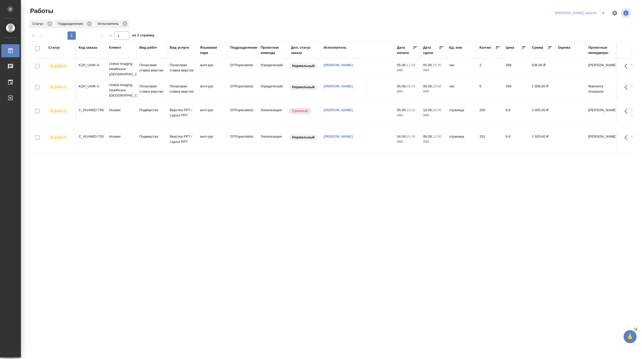
click at [169, 70] on td "Почасовая ставка верстки" at bounding box center [182, 69] width 30 height 18
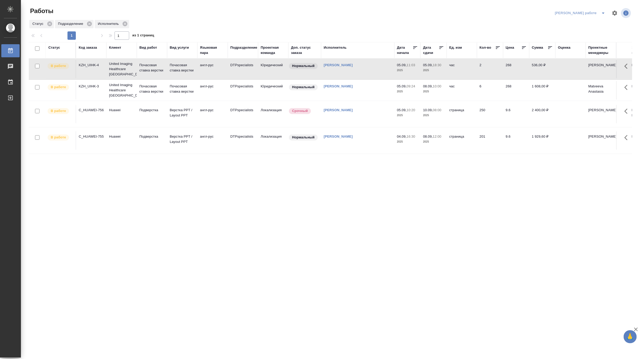
click at [169, 70] on td "Почасовая ставка верстки" at bounding box center [182, 69] width 30 height 18
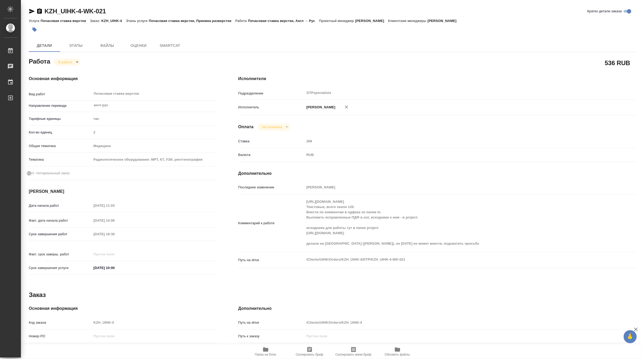
type textarea "x"
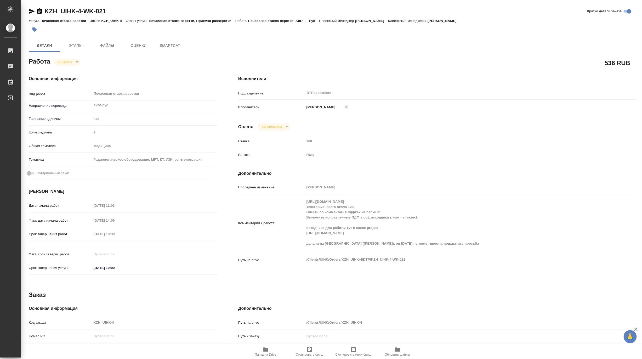
type textarea "x"
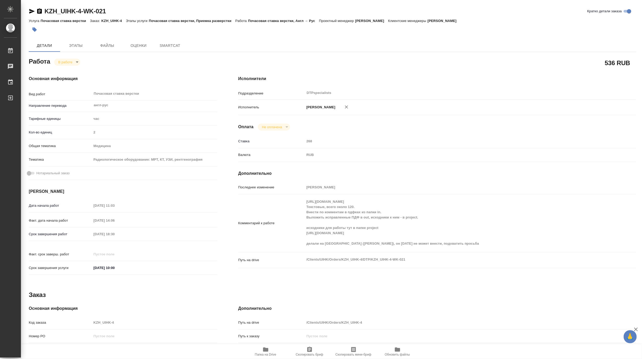
type textarea "x"
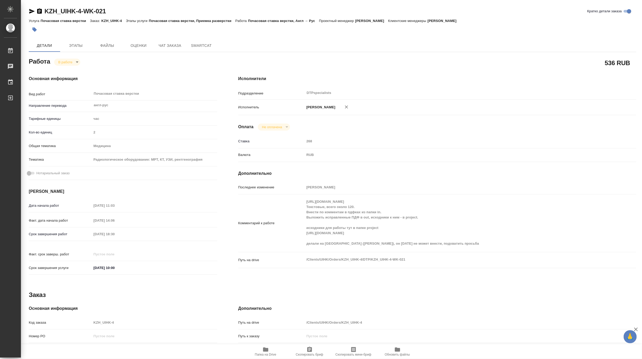
type textarea "x"
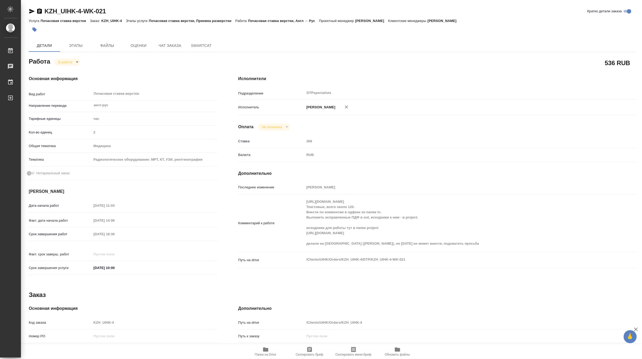
type textarea "x"
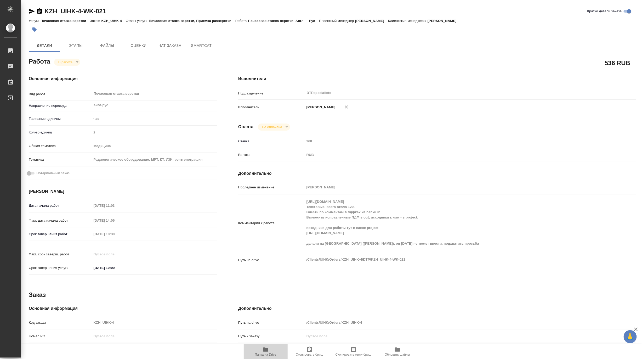
click at [268, 349] on icon "button" at bounding box center [266, 349] width 6 height 6
click at [62, 61] on body "🙏 .cls-1 fill:#fff; AWATERA Matveeva Maria Работы 0 Чаты График Выйти KZH_UIHK-…" at bounding box center [321, 179] width 642 height 359
click at [62, 69] on button "Выполнен" at bounding box center [67, 71] width 19 height 6
type textarea "x"
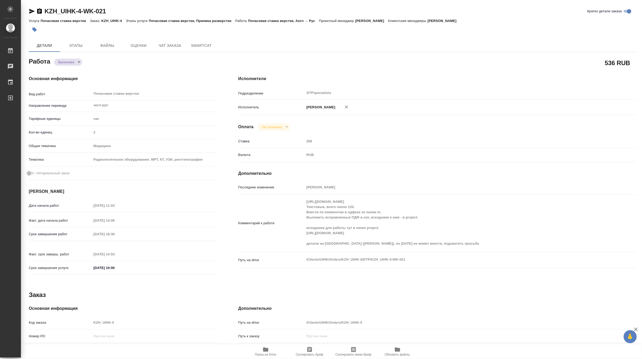
type textarea "x"
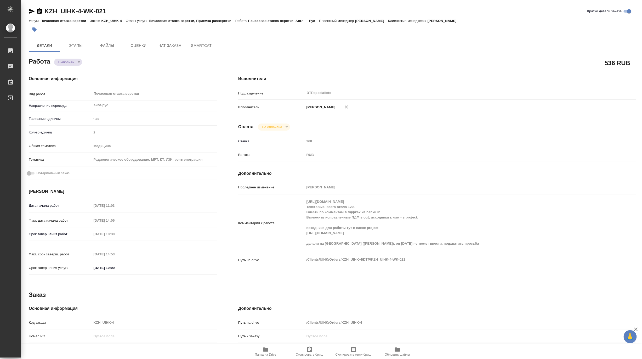
type textarea "x"
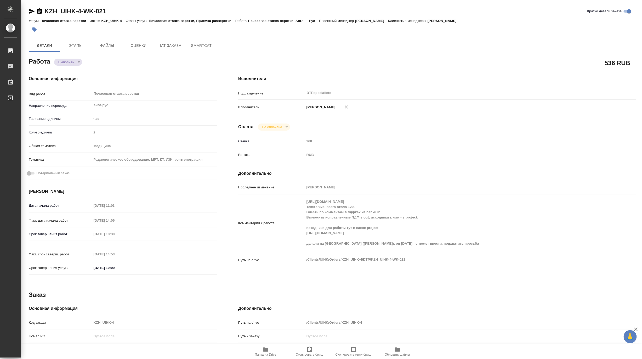
type textarea "x"
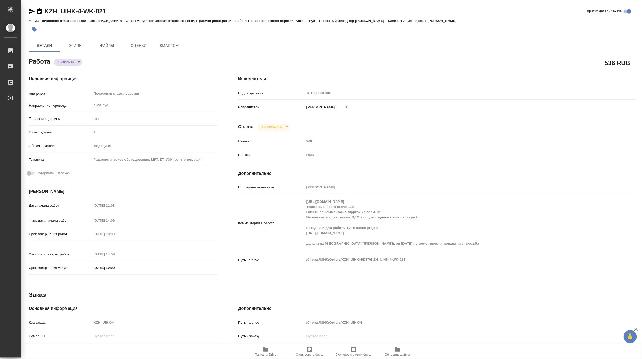
type textarea "x"
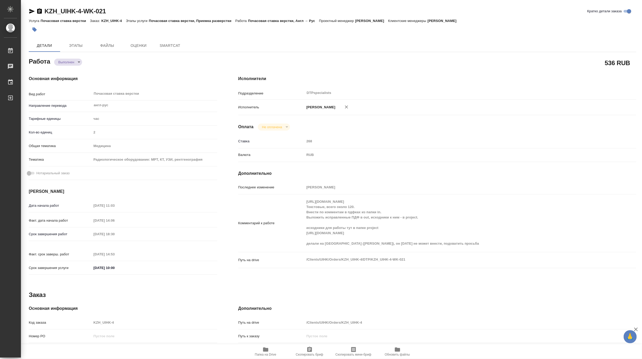
type textarea "x"
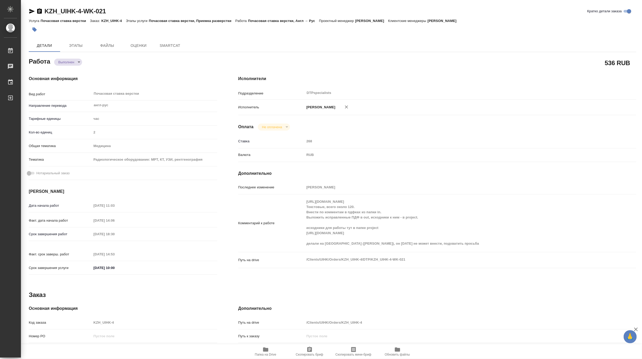
type textarea "x"
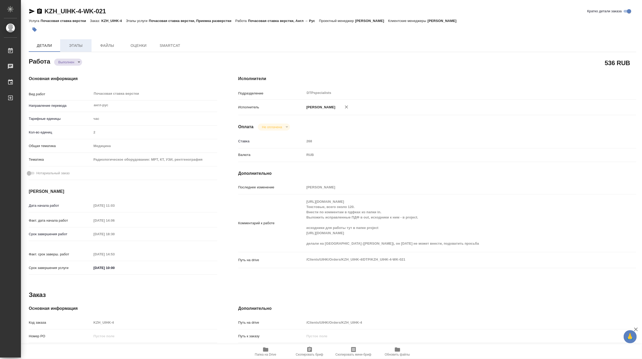
type textarea "x"
click at [76, 46] on span "Этапы" at bounding box center [75, 45] width 25 height 7
type textarea "x"
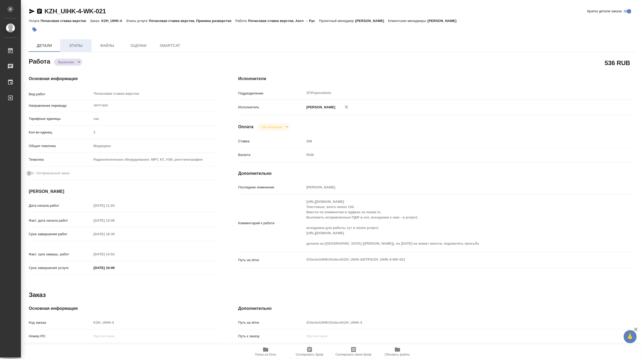
type textarea "x"
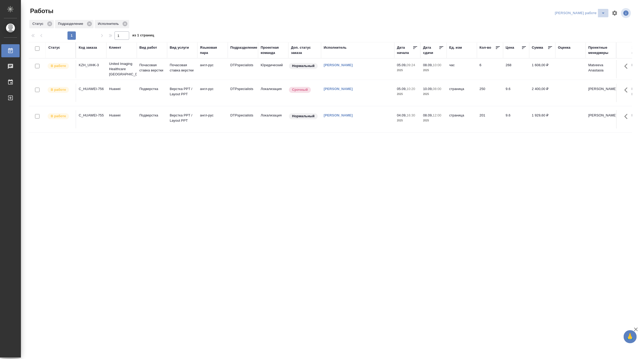
click at [602, 10] on icon "split button" at bounding box center [603, 13] width 6 height 6
click at [596, 29] on li "[PERSON_NAME]" at bounding box center [584, 32] width 47 height 8
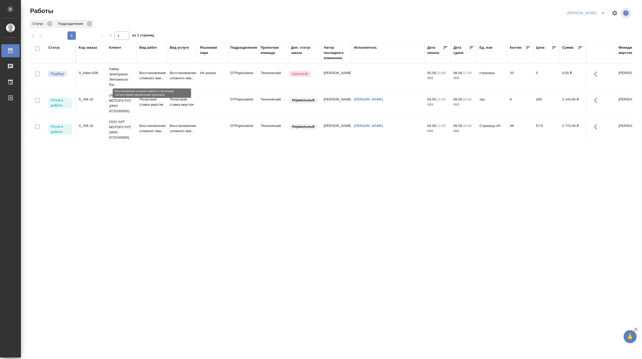
click at [155, 79] on p "Восстановление сложного мак..." at bounding box center [151, 75] width 25 height 10
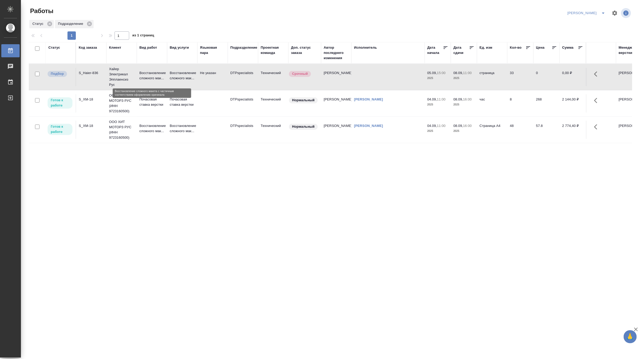
click at [155, 79] on p "Восстановление сложного мак..." at bounding box center [151, 75] width 25 height 10
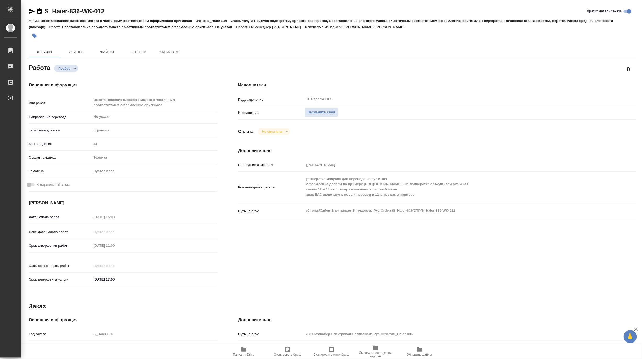
type textarea "x"
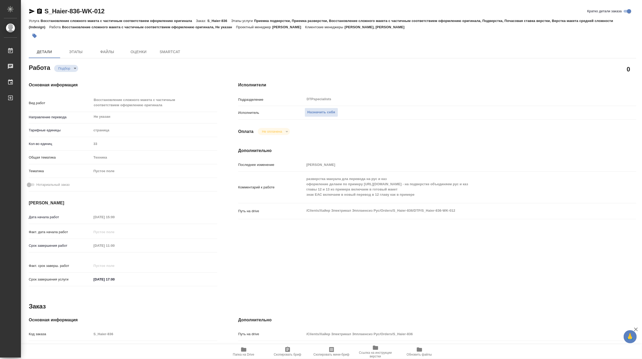
type textarea "x"
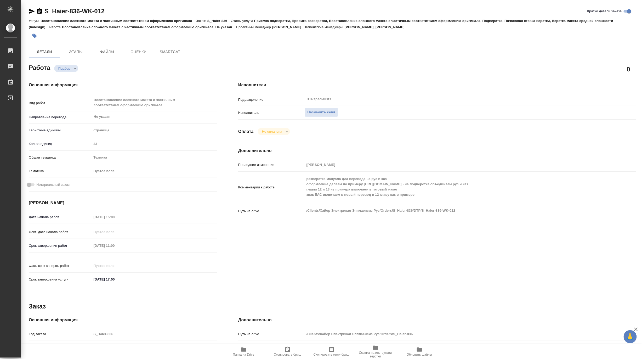
type textarea "x"
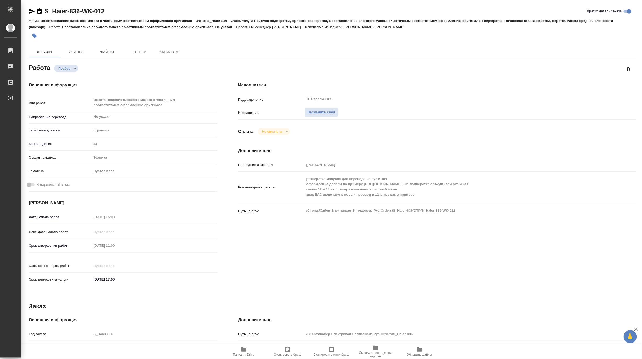
type textarea "x"
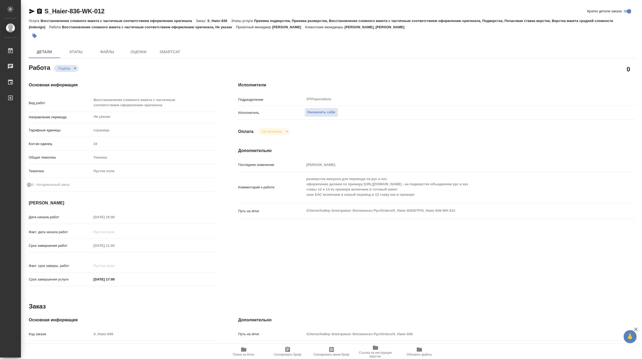
type textarea "x"
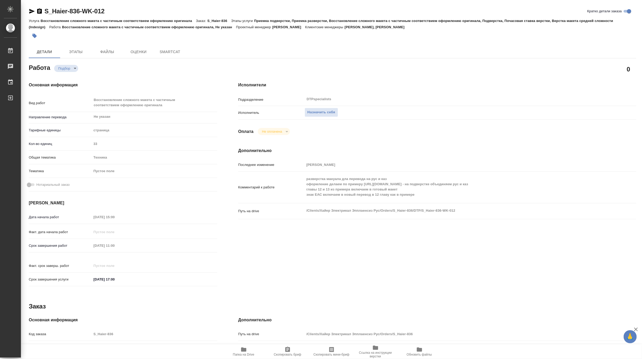
type textarea "x"
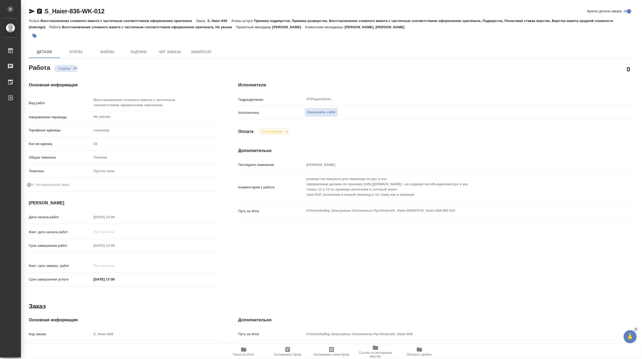
type textarea "x"
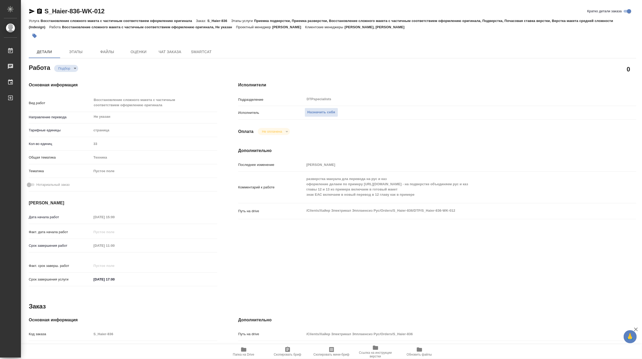
type textarea "x"
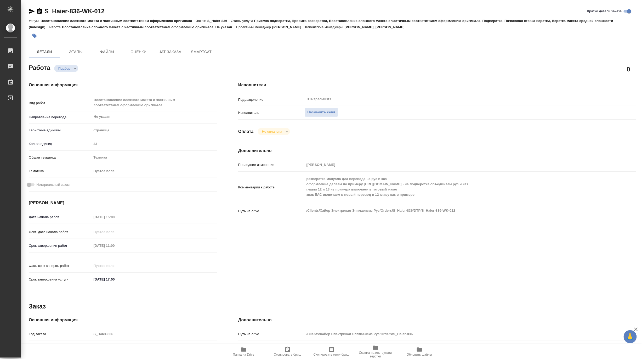
click at [246, 355] on span "Папка на Drive" at bounding box center [243, 355] width 21 height 4
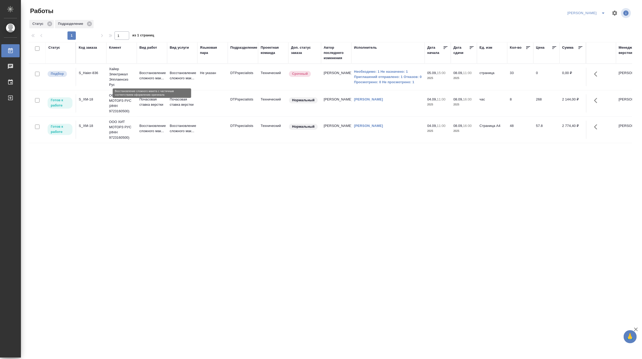
click at [164, 80] on p "Восстановление сложного мак..." at bounding box center [151, 75] width 25 height 10
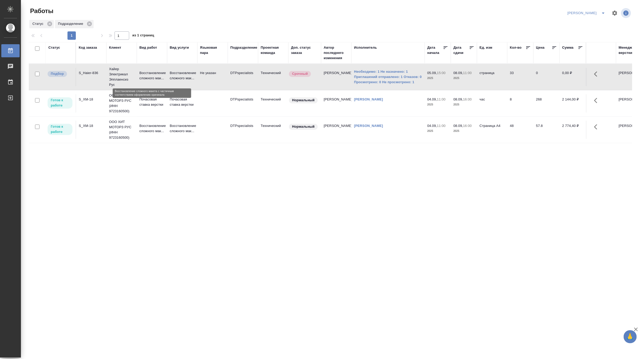
click at [164, 80] on p "Восстановление сложного мак..." at bounding box center [151, 75] width 25 height 10
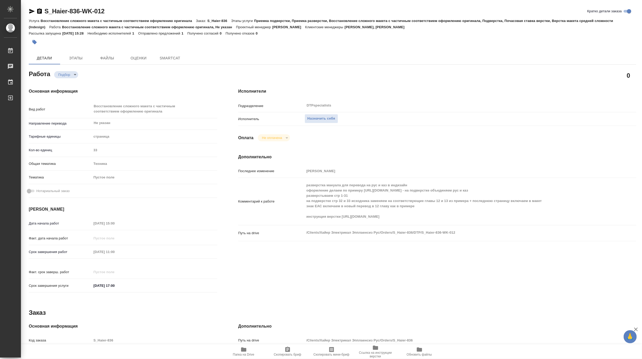
type textarea "x"
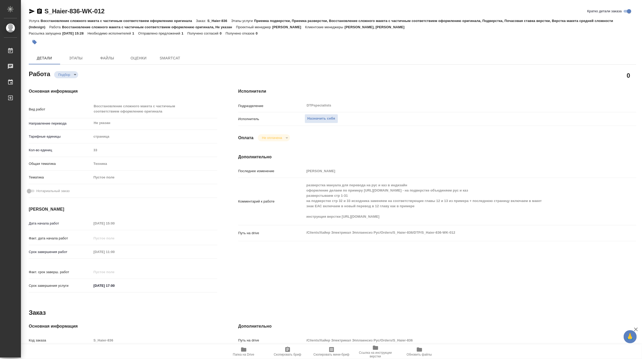
type textarea "x"
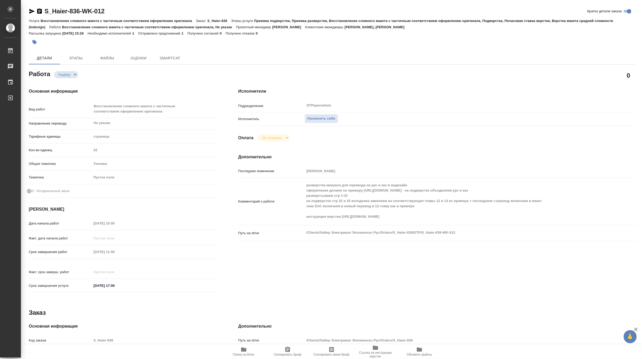
type textarea "x"
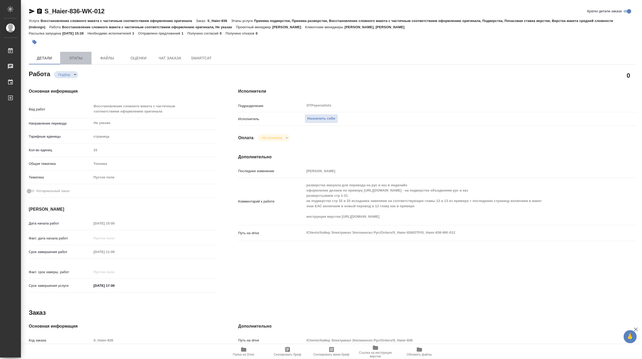
click at [79, 62] on button "Этапы" at bounding box center [75, 58] width 31 height 13
type textarea "x"
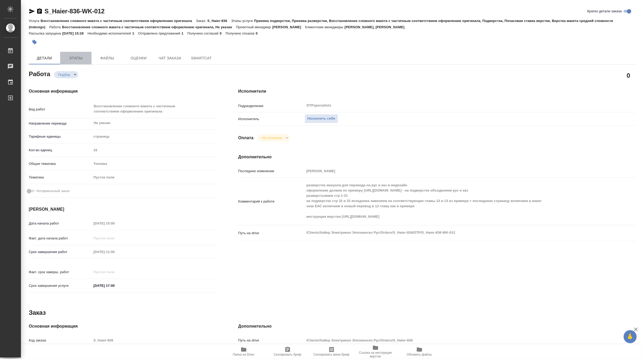
type textarea "x"
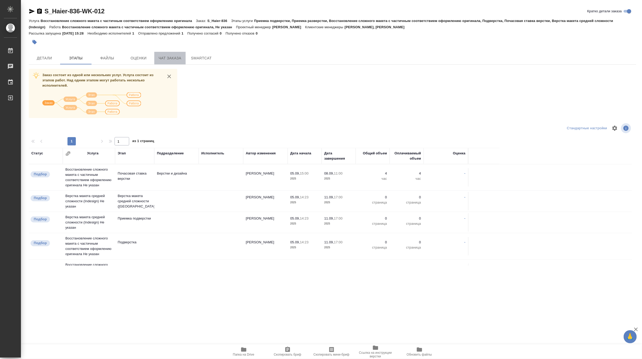
click at [162, 58] on span "Чат заказа" at bounding box center [169, 58] width 25 height 7
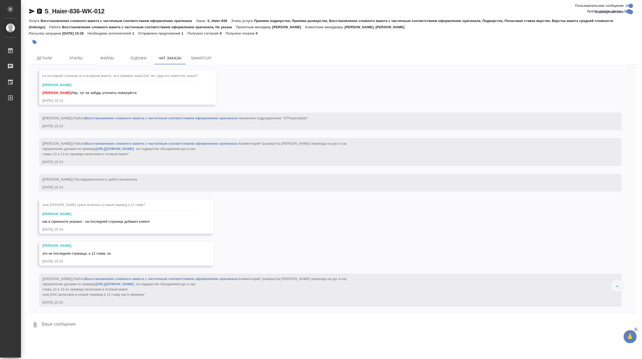
scroll to position [1573, 0]
